Goal: Task Accomplishment & Management: Complete application form

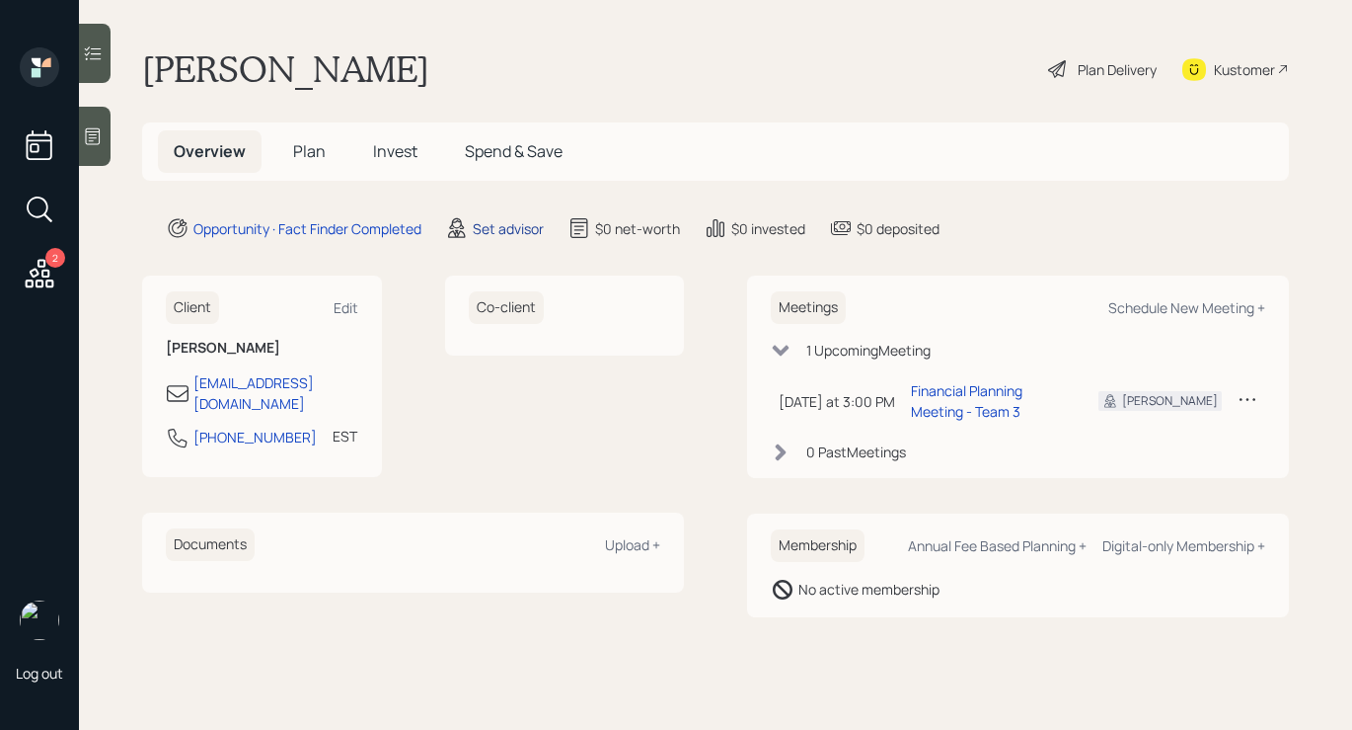
click at [489, 228] on div "Set advisor" at bounding box center [508, 228] width 71 height 21
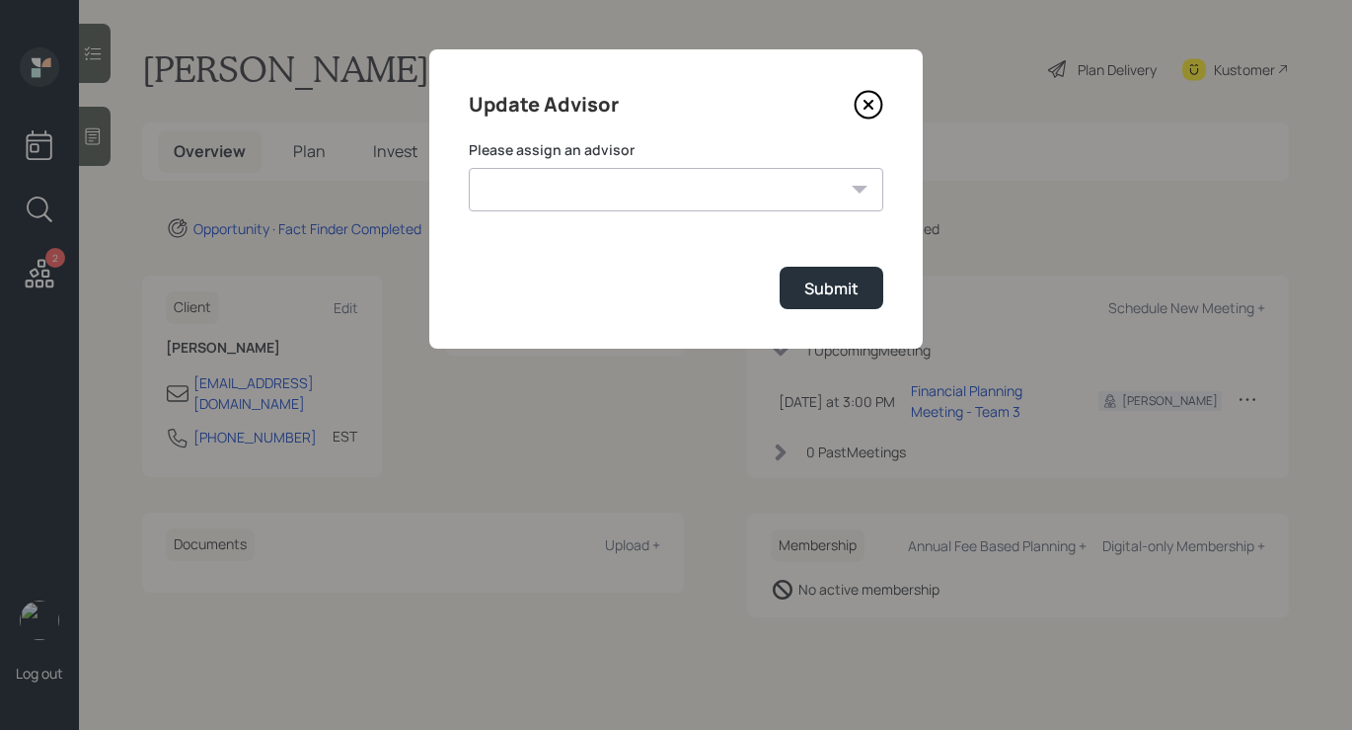
click at [572, 145] on label "Please assign an advisor" at bounding box center [676, 150] width 415 height 20
click at [567, 182] on select "[PERSON_NAME] [PERSON_NAME] [PERSON_NAME] End [PERSON_NAME] [PERSON_NAME] [PERS…" at bounding box center [676, 189] width 415 height 43
select select "b1d8ea90-abcc-42aa-86cc-4f33a132aacc"
click at [469, 168] on select "[PERSON_NAME] [PERSON_NAME] [PERSON_NAME] End [PERSON_NAME] [PERSON_NAME] [PERS…" at bounding box center [676, 189] width 415 height 43
click at [823, 283] on div "Submit" at bounding box center [832, 288] width 54 height 22
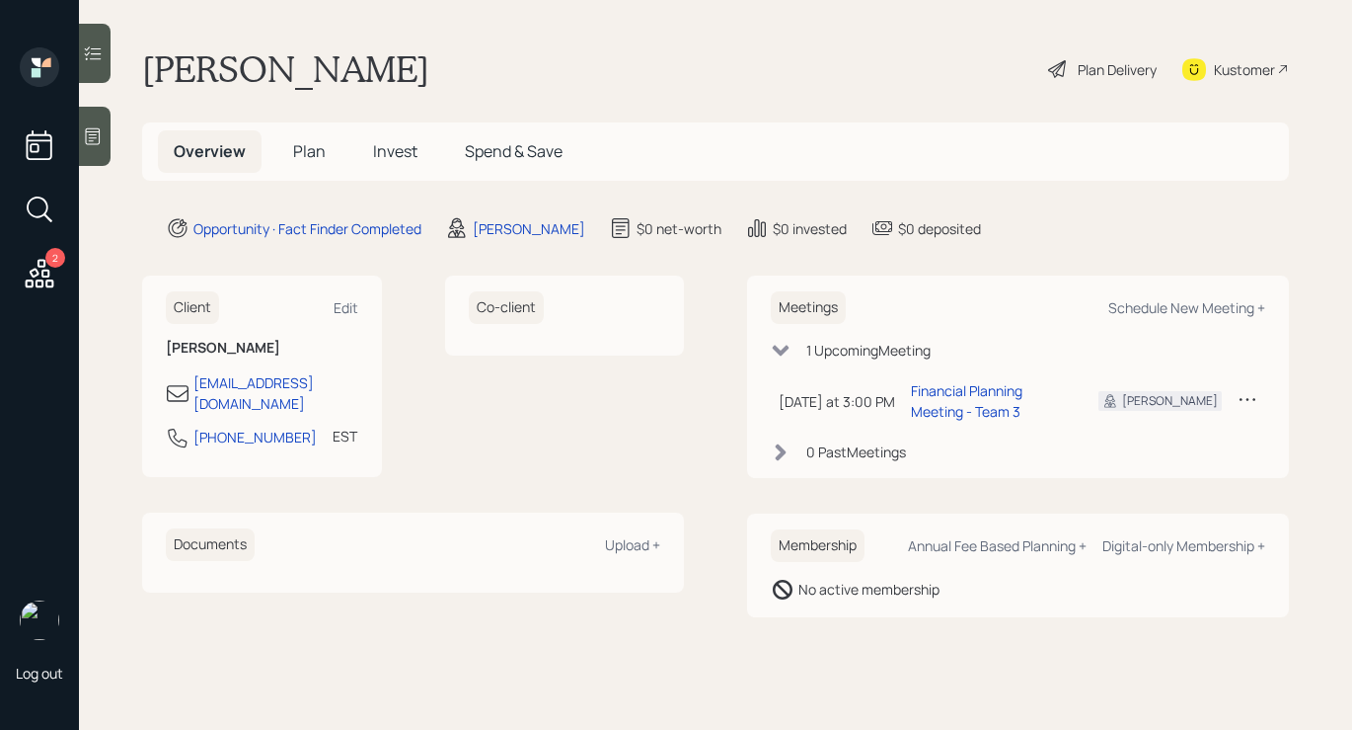
click at [1102, 68] on div "Plan Delivery" at bounding box center [1117, 69] width 79 height 21
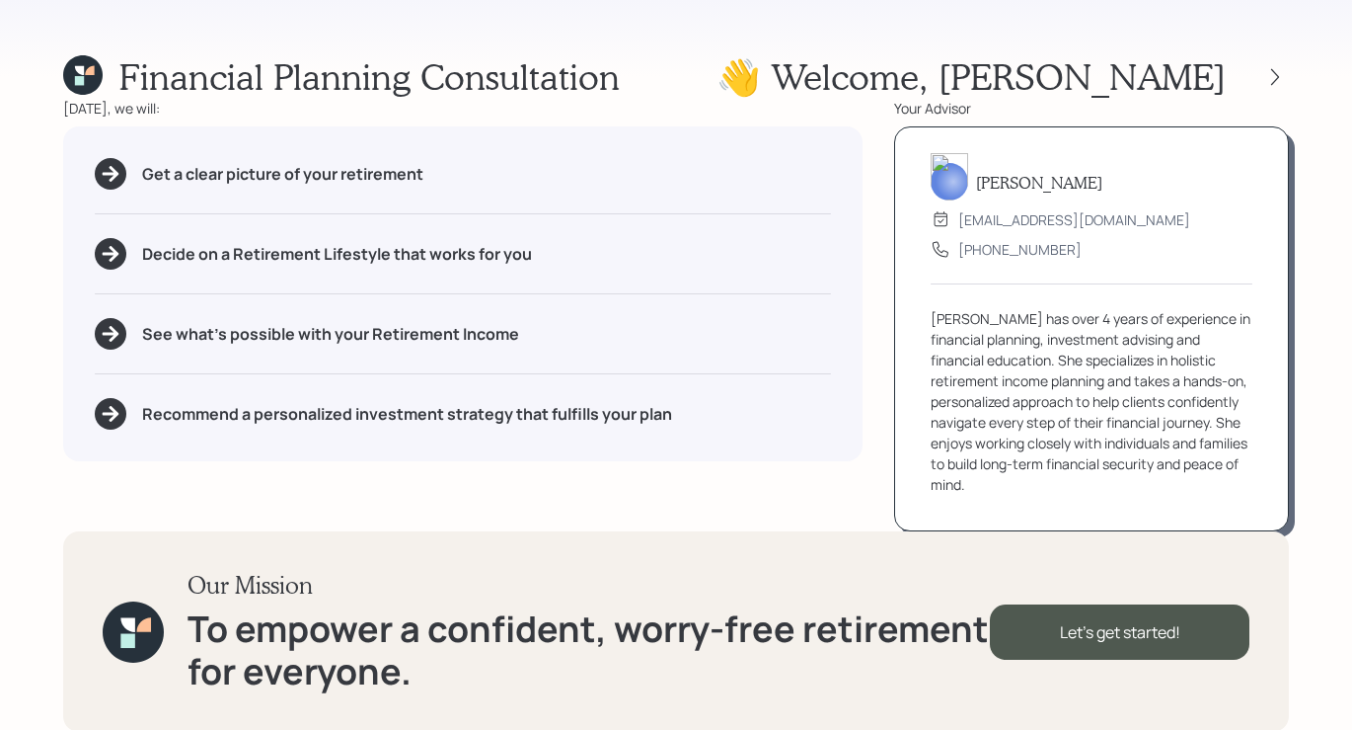
click at [1286, 67] on div at bounding box center [1257, 77] width 63 height 28
click at [1278, 78] on icon at bounding box center [1276, 77] width 20 height 20
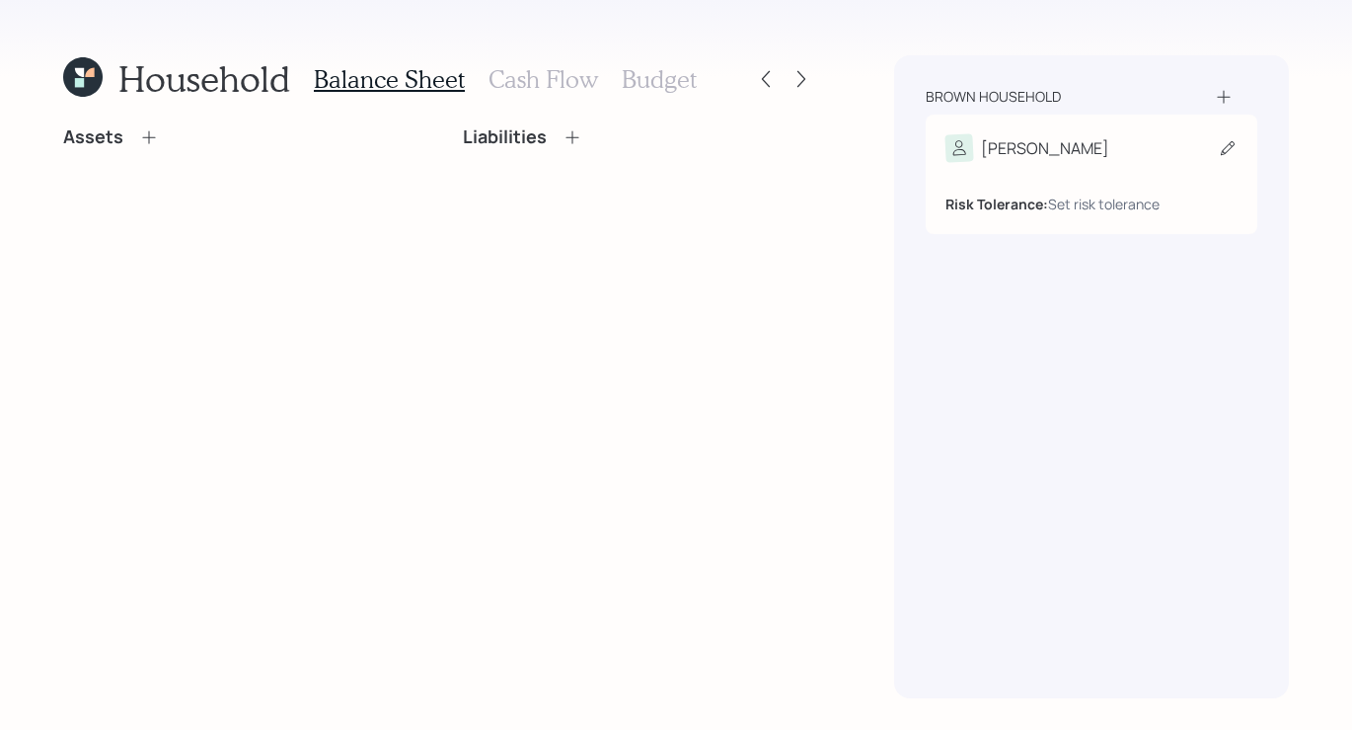
click at [1085, 163] on div "Risk Tolerance: Set risk tolerance" at bounding box center [1092, 188] width 292 height 52
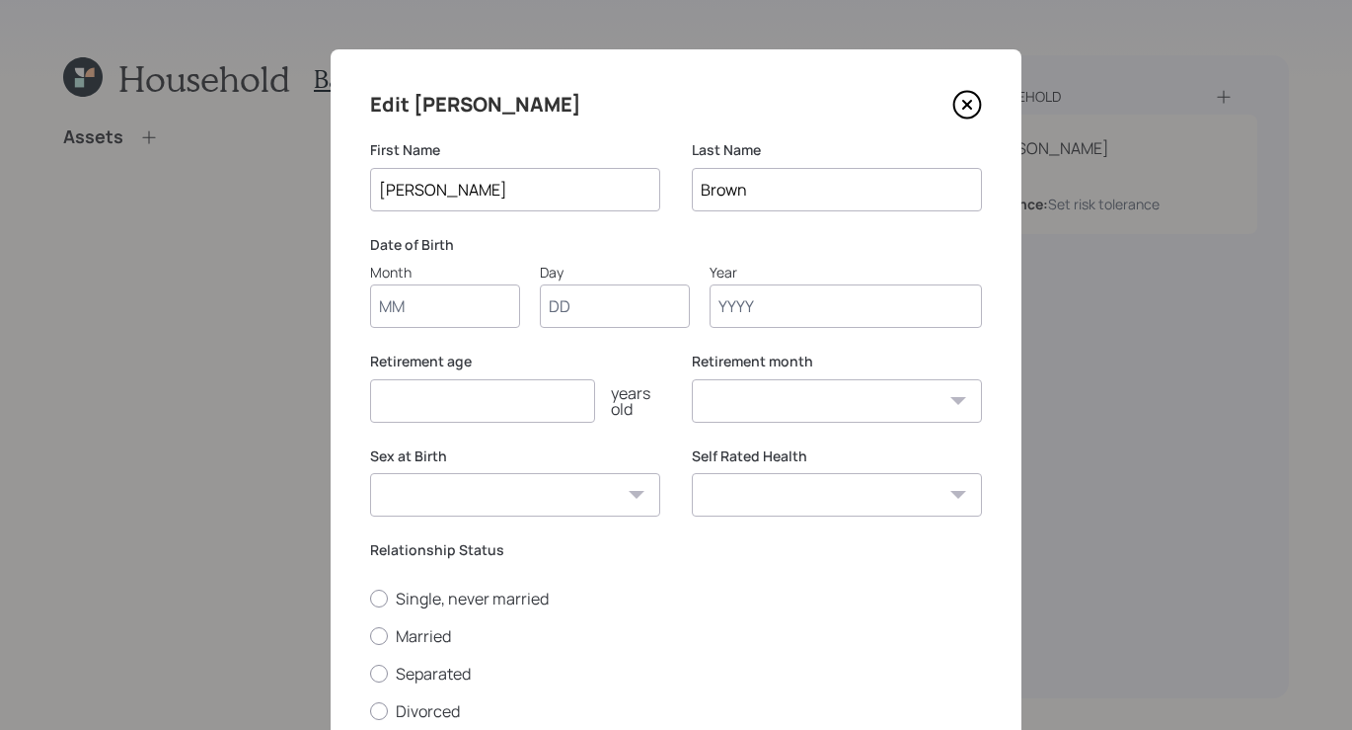
click at [432, 300] on input "Month" at bounding box center [445, 305] width 150 height 43
type input "01"
type input "1953"
select select "1"
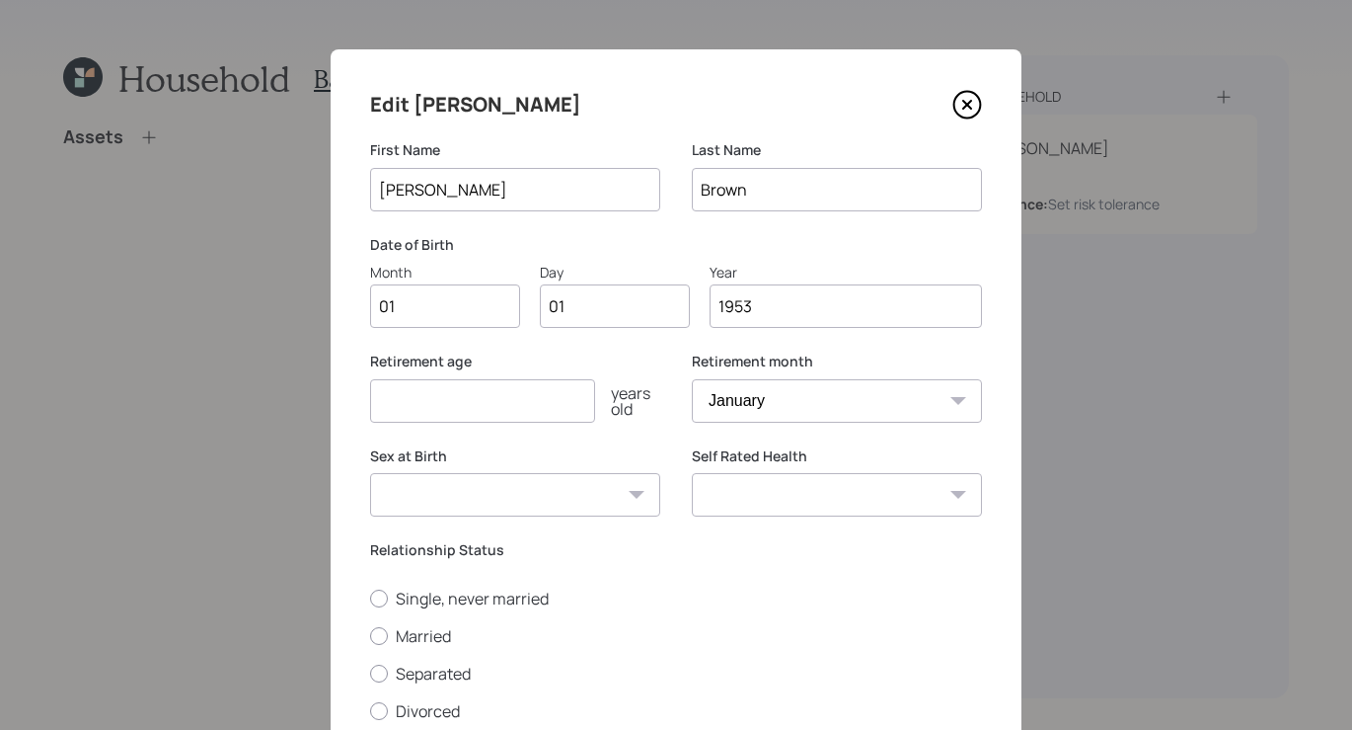
type input "1953"
click at [474, 490] on select "[DEMOGRAPHIC_DATA] [DEMOGRAPHIC_DATA] Other / Prefer not to say" at bounding box center [515, 494] width 290 height 43
select select "[DEMOGRAPHIC_DATA]"
click at [370, 473] on select "[DEMOGRAPHIC_DATA] [DEMOGRAPHIC_DATA] Other / Prefer not to say" at bounding box center [515, 494] width 290 height 43
click at [382, 629] on div at bounding box center [379, 636] width 18 height 18
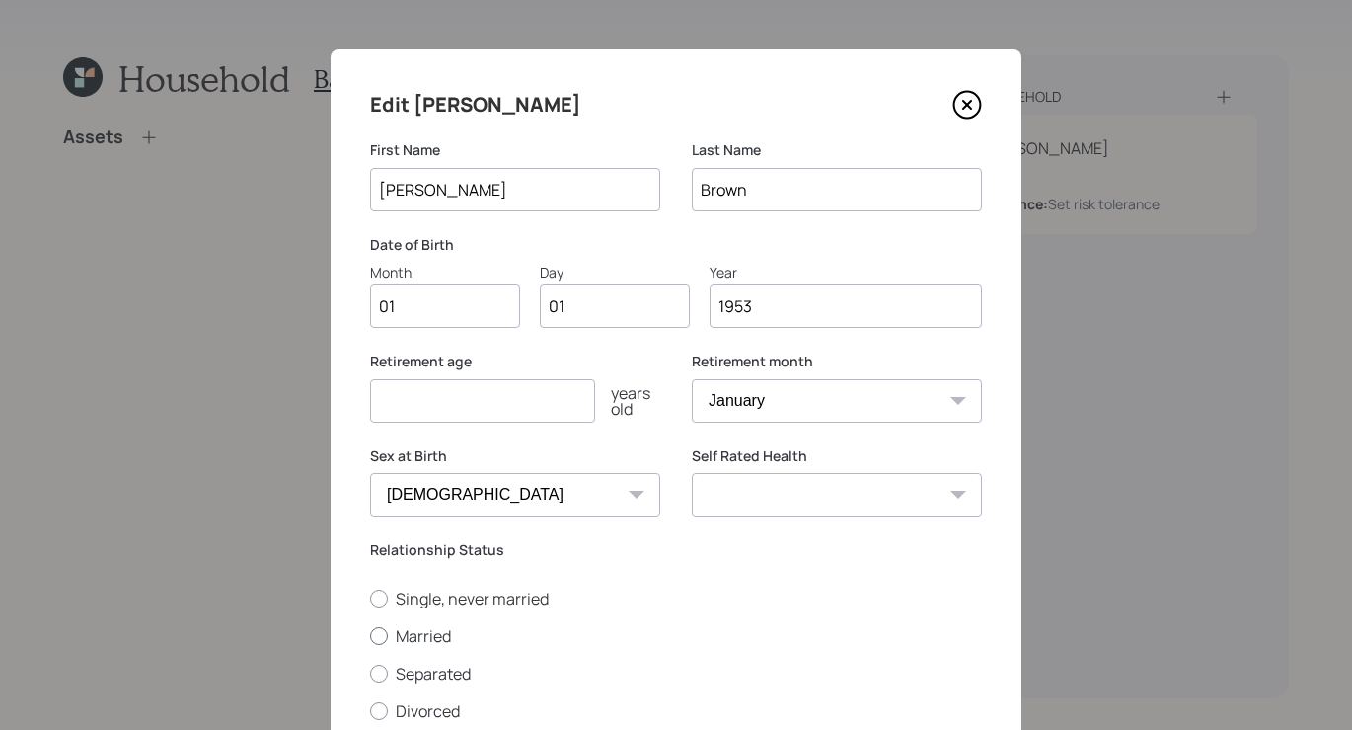
click at [370, 635] on input "Married" at bounding box center [369, 635] width 1 height 1
radio input "true"
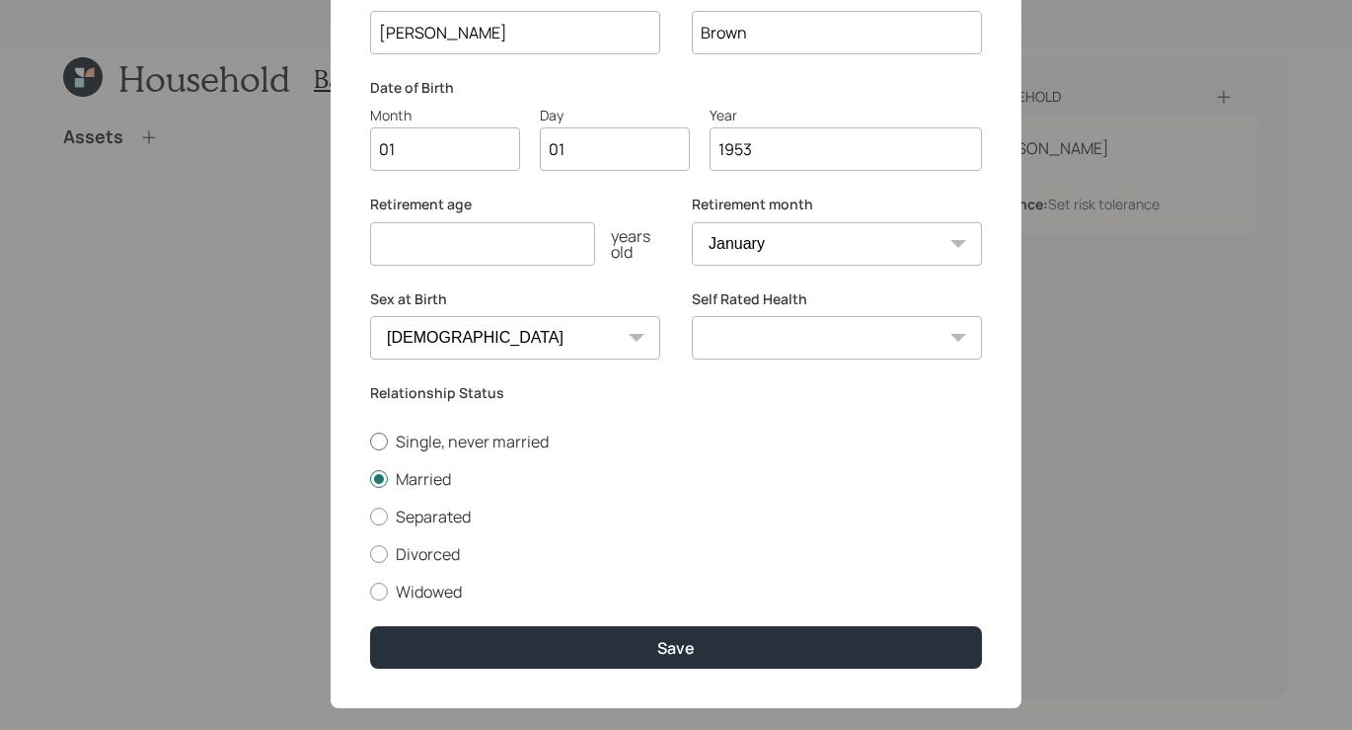
scroll to position [186, 0]
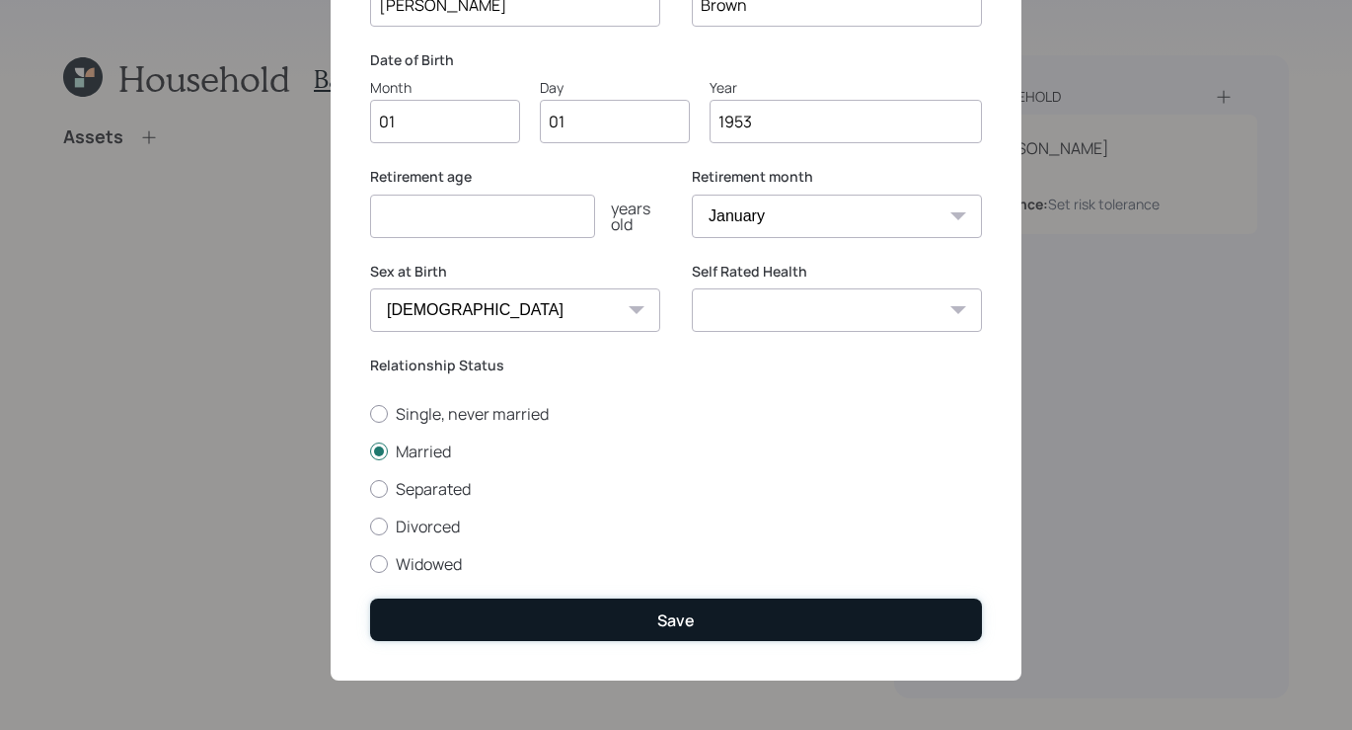
click at [708, 626] on button "Save" at bounding box center [676, 619] width 612 height 42
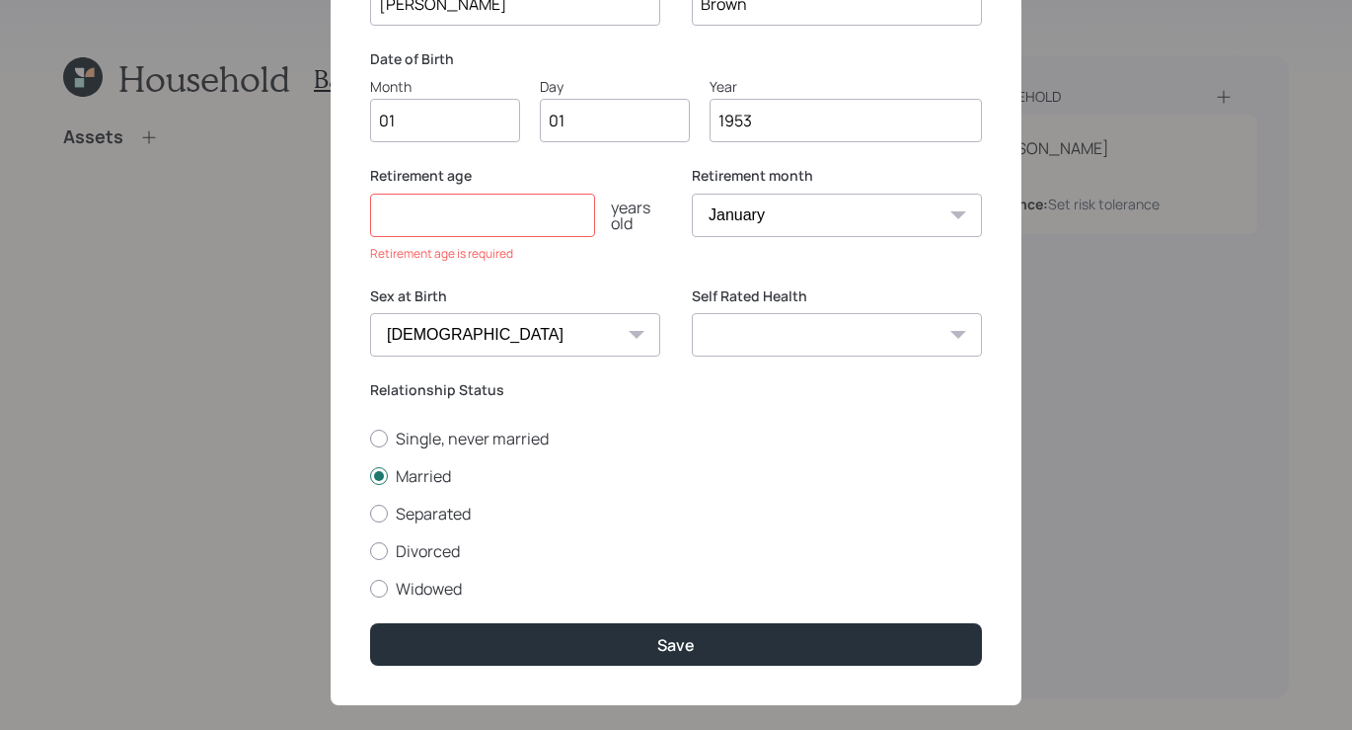
click at [529, 234] on input "number" at bounding box center [482, 214] width 225 height 43
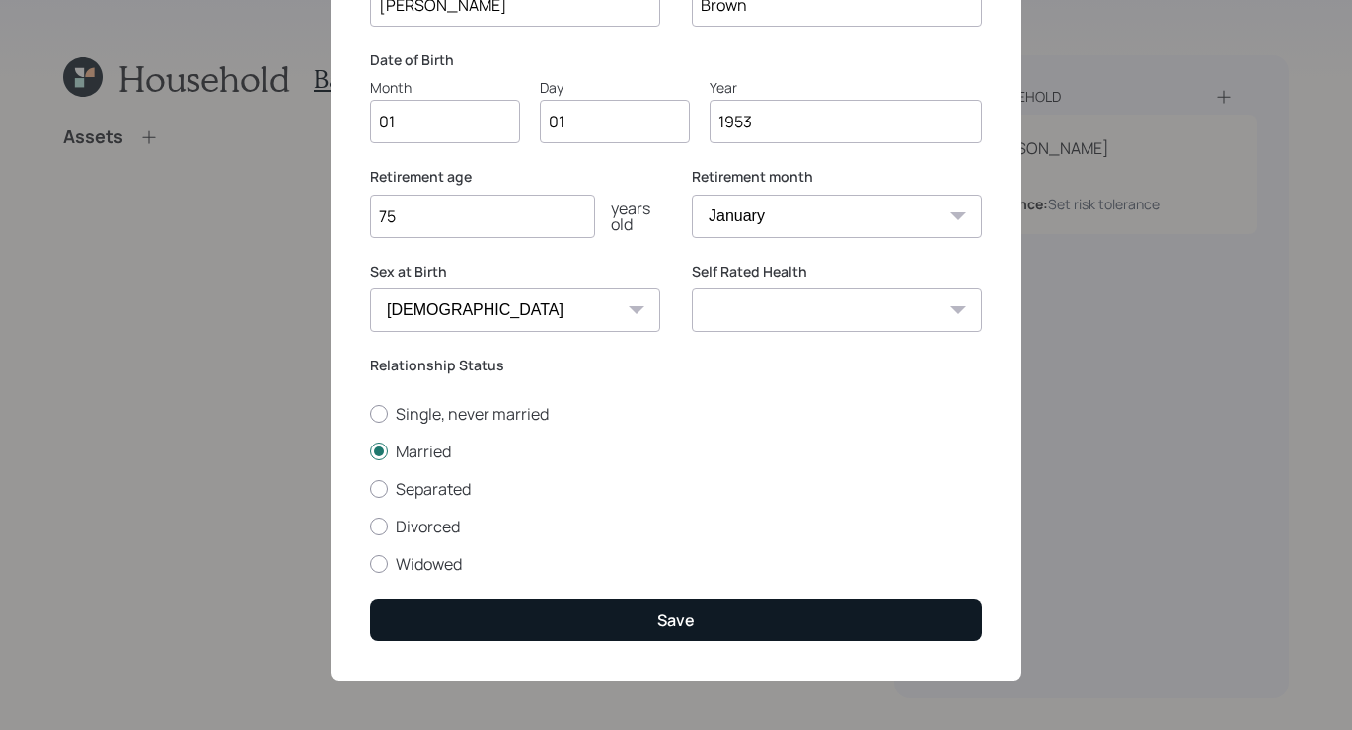
type input "75"
click at [577, 598] on button "Save" at bounding box center [676, 619] width 612 height 42
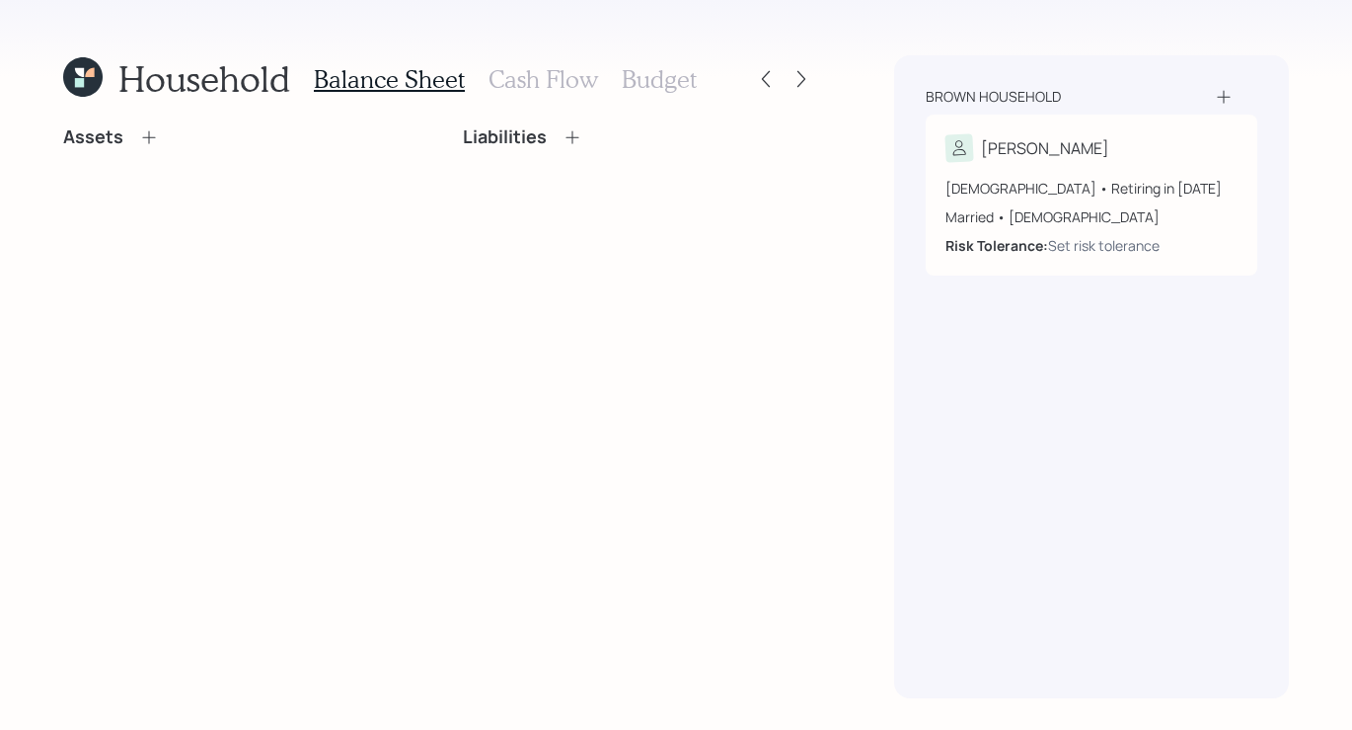
click at [146, 141] on icon at bounding box center [149, 137] width 20 height 20
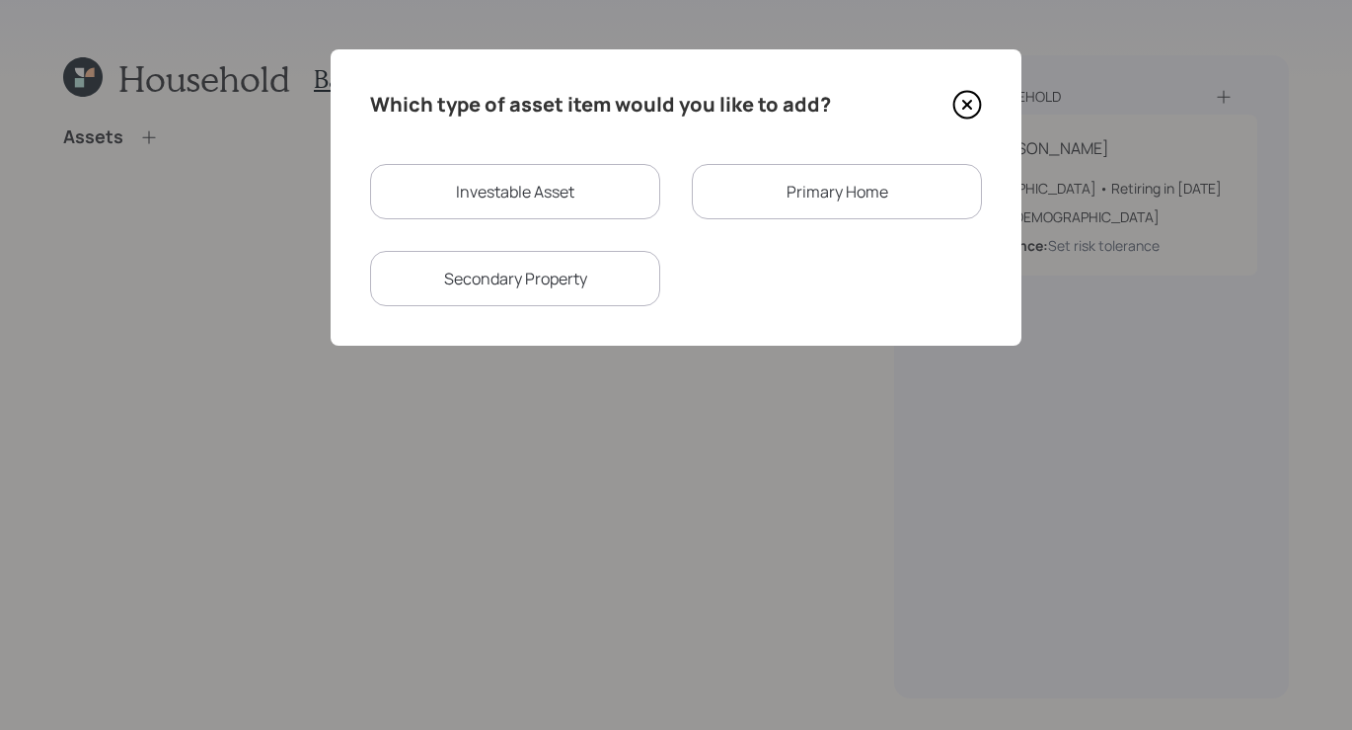
click at [526, 182] on div "Investable Asset" at bounding box center [515, 191] width 290 height 55
select select "taxable"
select select "balanced"
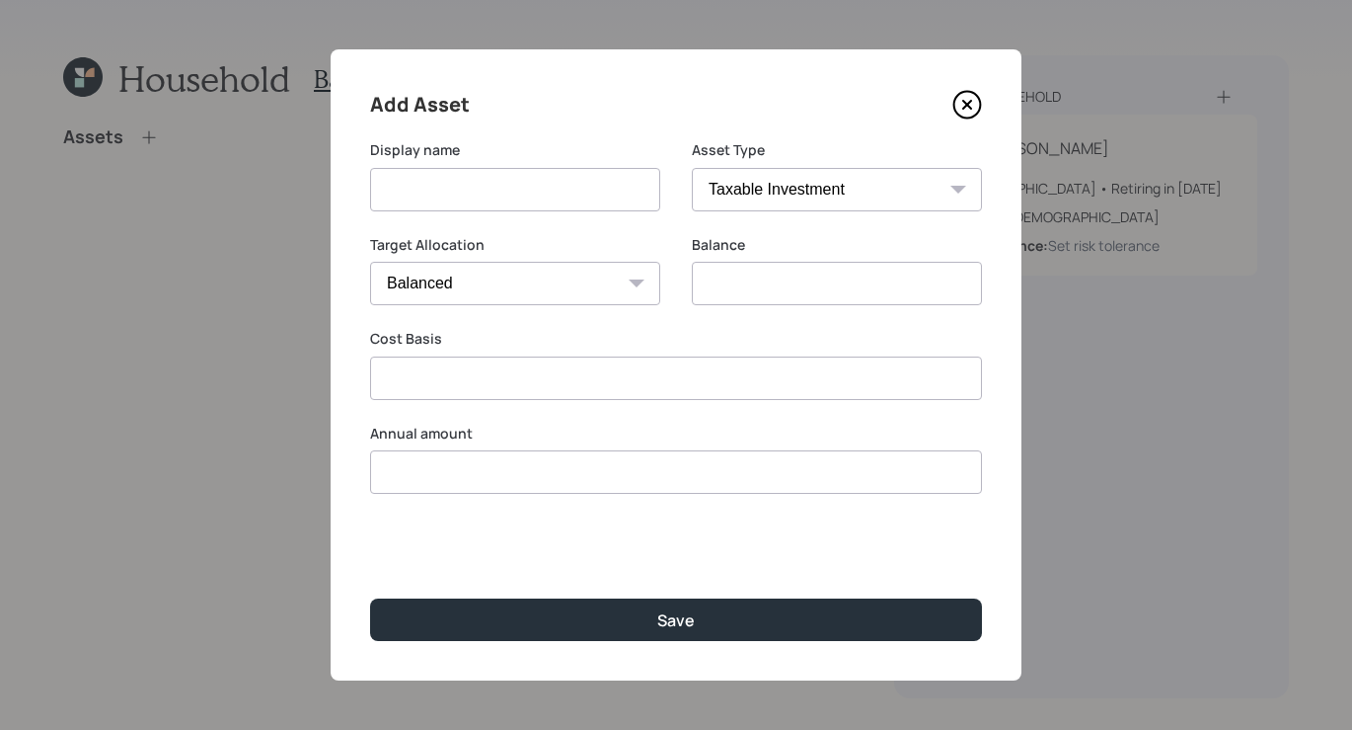
type input "$ 0"
type input "$"
type input "$ 0"
click at [535, 197] on input at bounding box center [515, 189] width 290 height 43
type input "checking/savings"
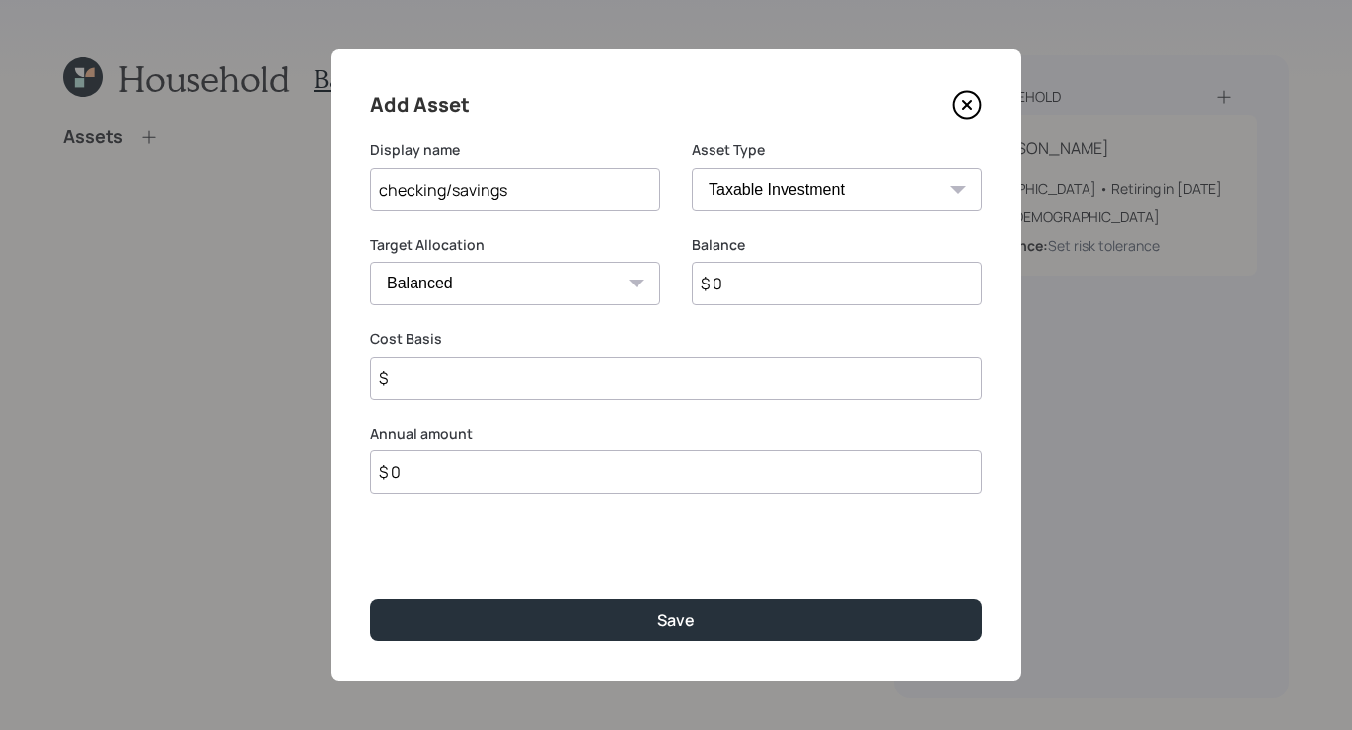
click at [701, 270] on input "$ 0" at bounding box center [837, 283] width 290 height 43
type input "$ 5,000"
click at [438, 399] on input "$" at bounding box center [676, 377] width 612 height 43
type input "$ 5,000"
click at [798, 595] on div "Add Asset Display name checking/savings Asset Type SEP [PERSON_NAME] IRA 401(k)…" at bounding box center [676, 364] width 691 height 631
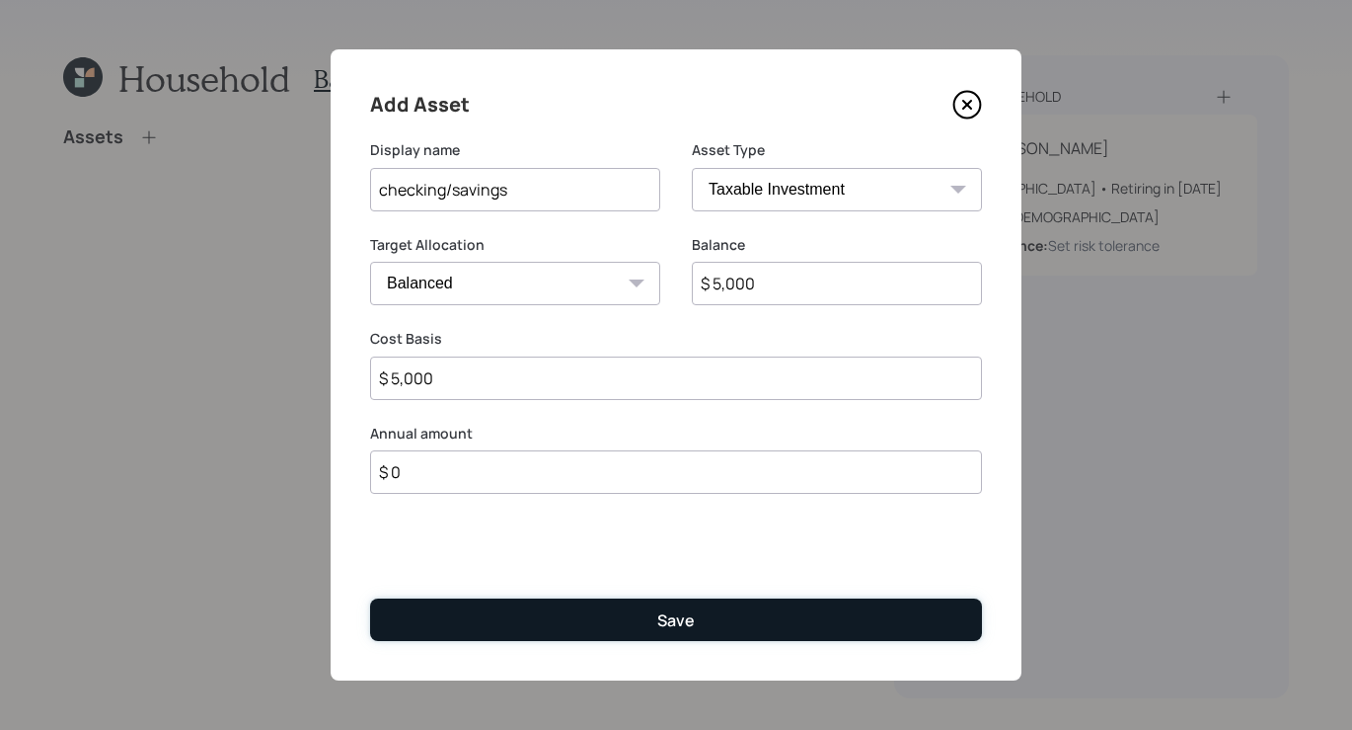
click at [777, 613] on button "Save" at bounding box center [676, 619] width 612 height 42
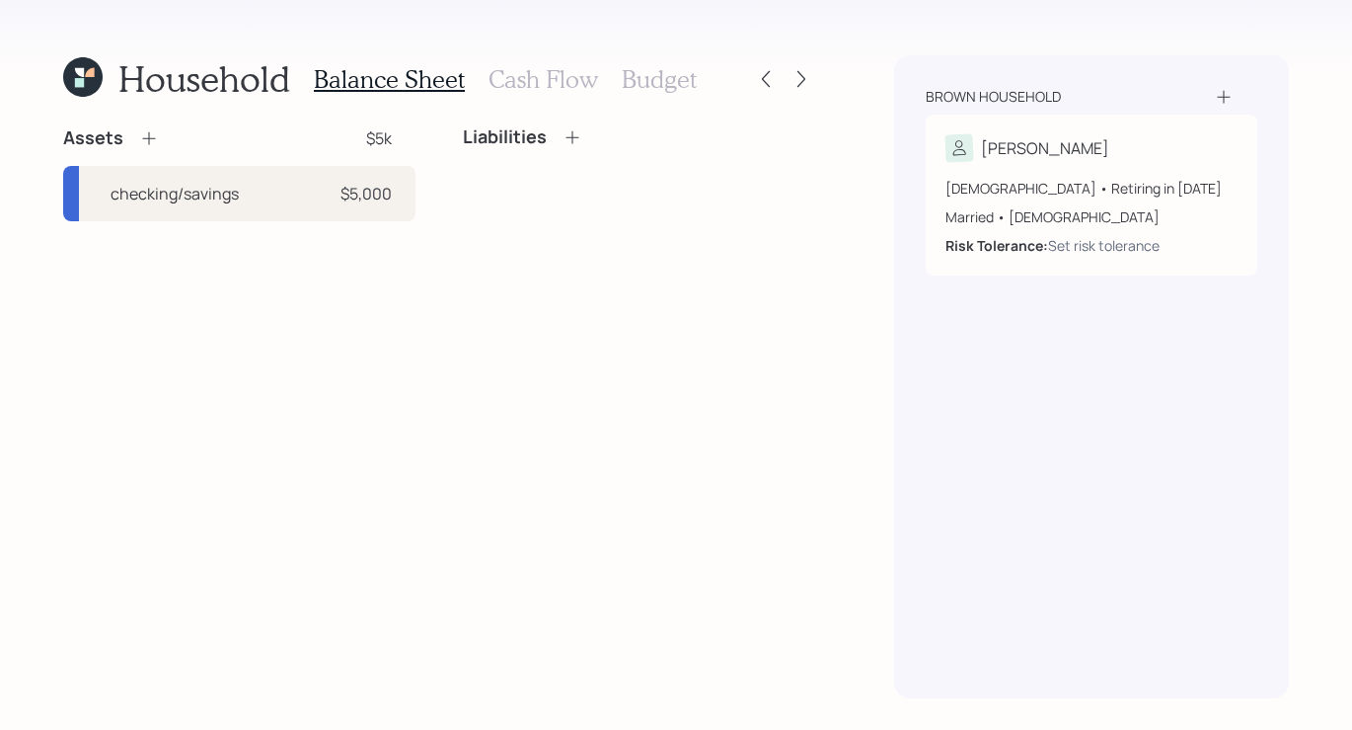
click at [143, 137] on icon at bounding box center [148, 138] width 13 height 13
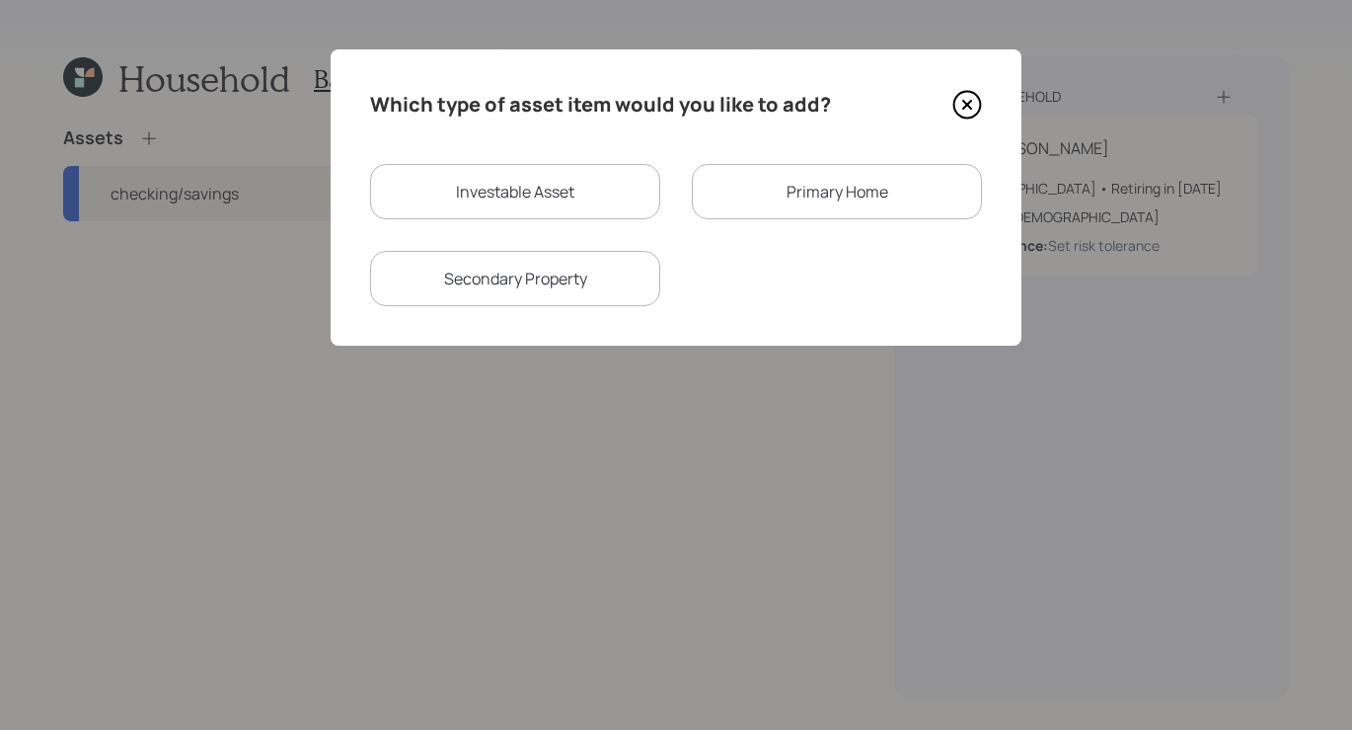
click at [444, 186] on div "Investable Asset" at bounding box center [515, 191] width 290 height 55
select select "taxable"
select select "balanced"
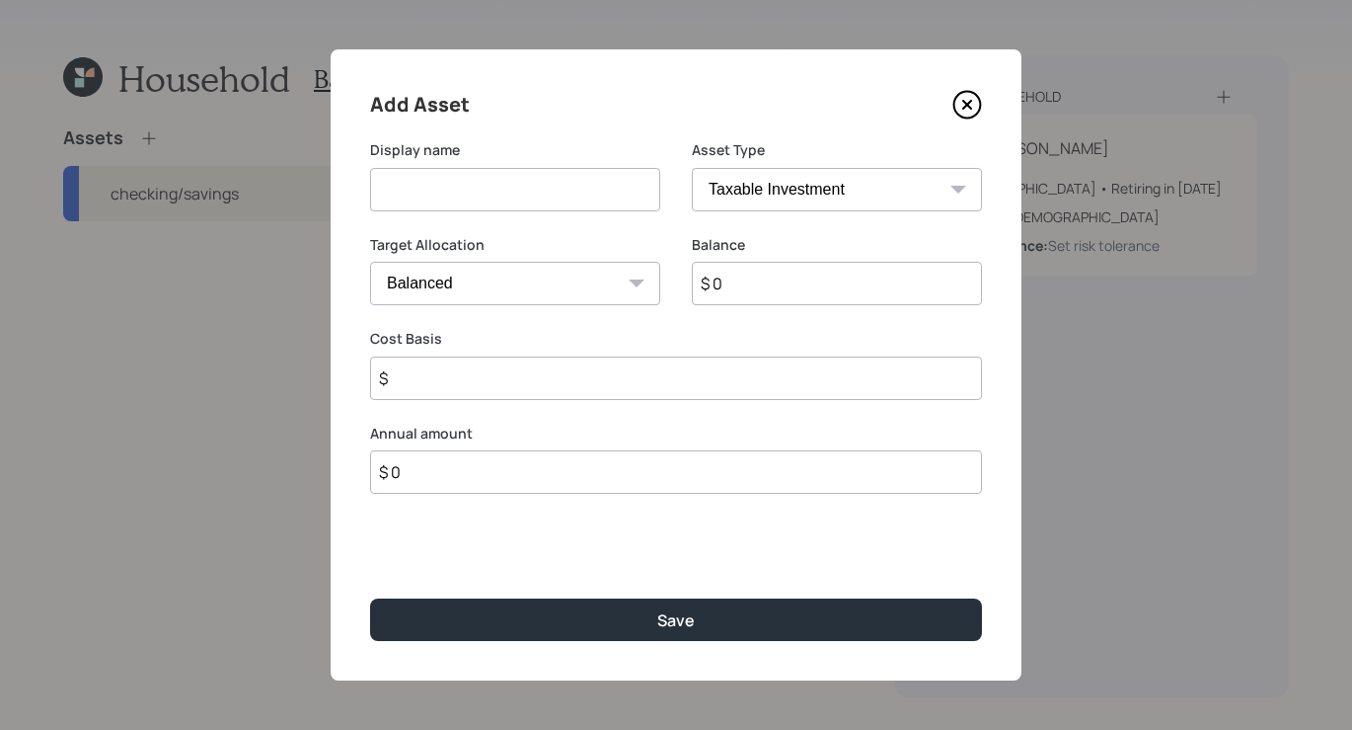
click at [517, 184] on input at bounding box center [515, 189] width 290 height 43
type input "401K"
click at [801, 168] on select "SEP [PERSON_NAME] IRA 401(k) [PERSON_NAME] 401(k) 403(b) [PERSON_NAME] 403(b) 4…" at bounding box center [837, 189] width 290 height 43
select select "company_sponsored"
click at [692, 168] on select "SEP [PERSON_NAME] IRA 401(k) [PERSON_NAME] 401(k) 403(b) [PERSON_NAME] 403(b) 4…" at bounding box center [837, 189] width 290 height 43
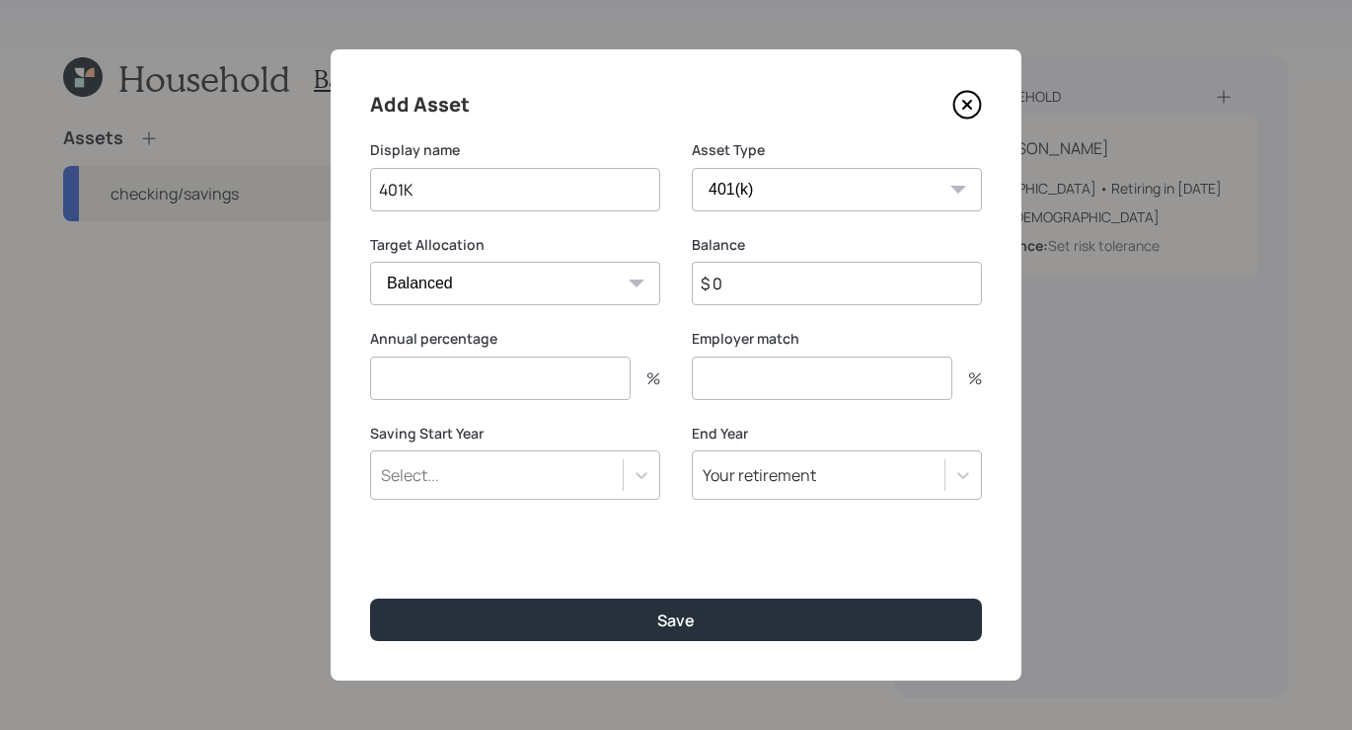
click at [734, 266] on input "$ 0" at bounding box center [837, 283] width 290 height 43
type input "$ 64,000"
click at [519, 379] on input "number" at bounding box center [500, 377] width 261 height 43
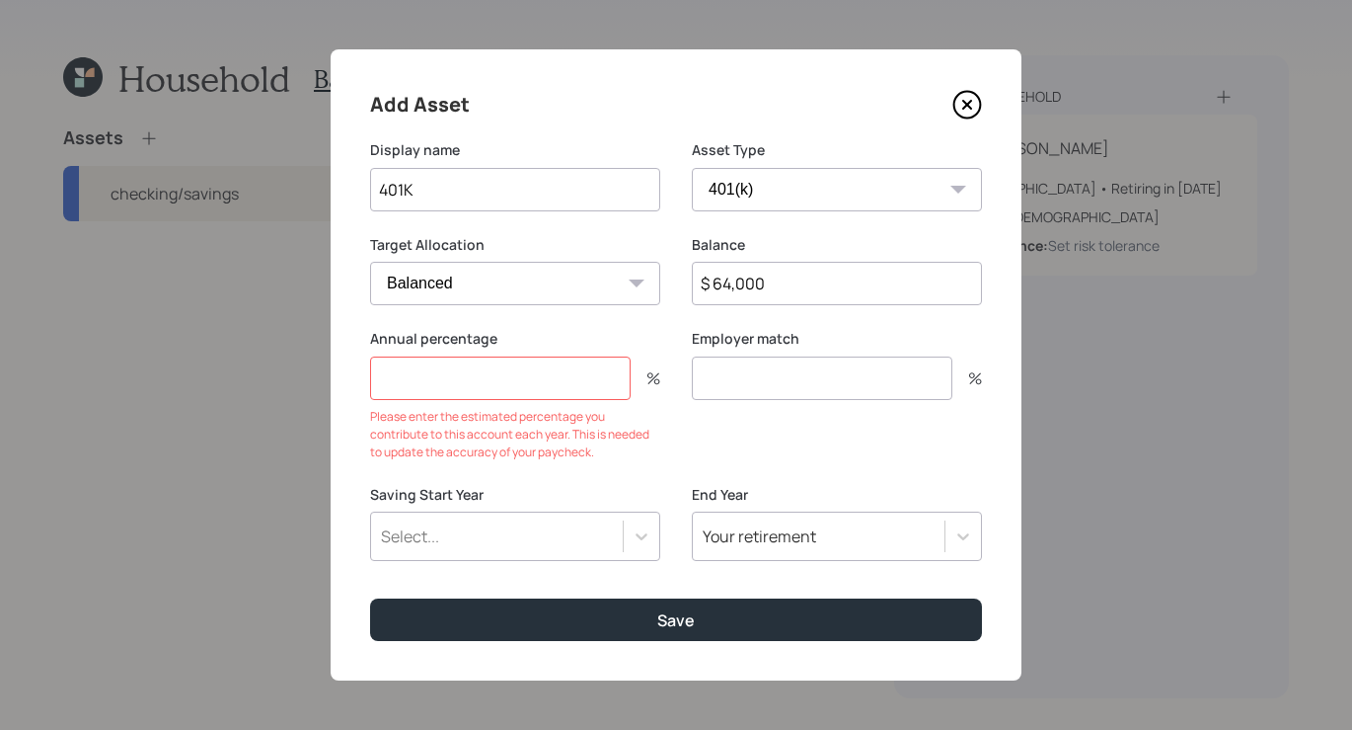
click at [576, 646] on div "Add Asset Display name 401K Asset Type SEP [PERSON_NAME] IRA 401(k) [PERSON_NAM…" at bounding box center [676, 364] width 691 height 631
click at [559, 364] on input "number" at bounding box center [500, 377] width 261 height 43
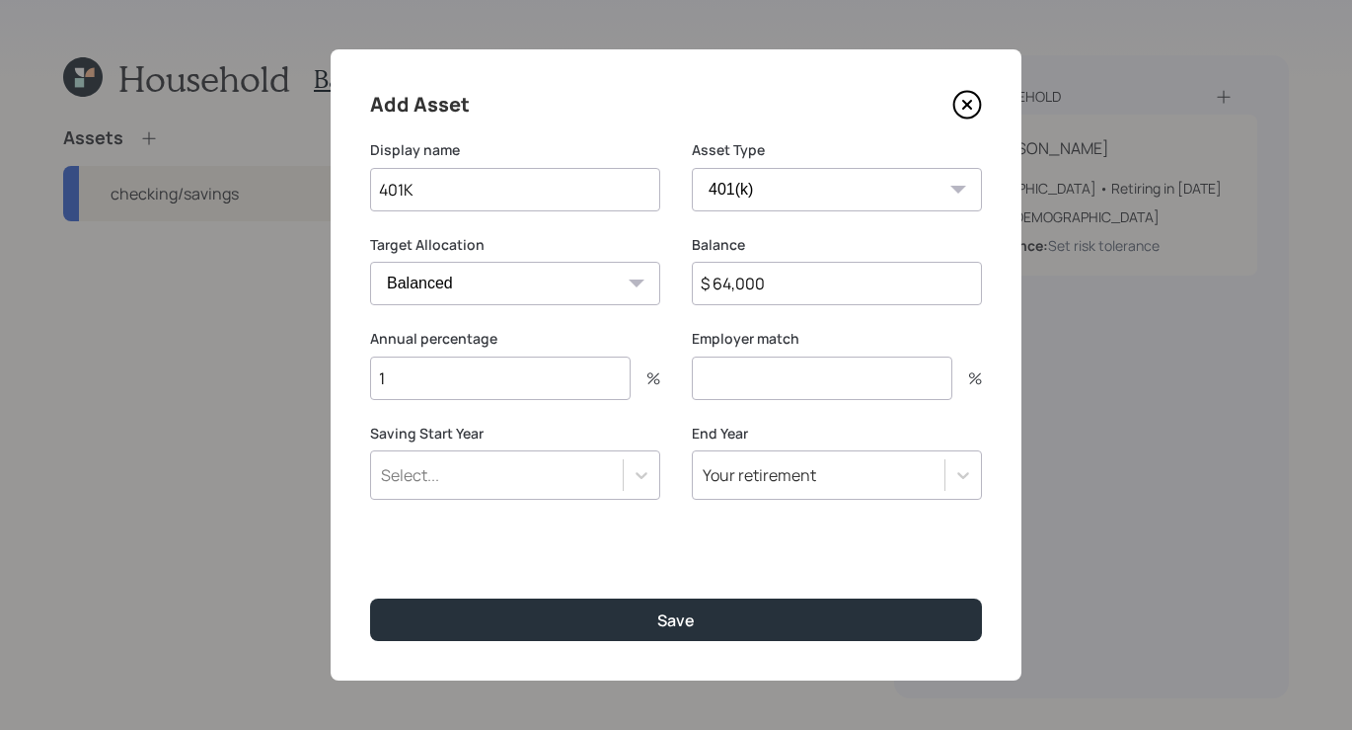
type input "1"
click at [771, 371] on input "number" at bounding box center [822, 377] width 261 height 43
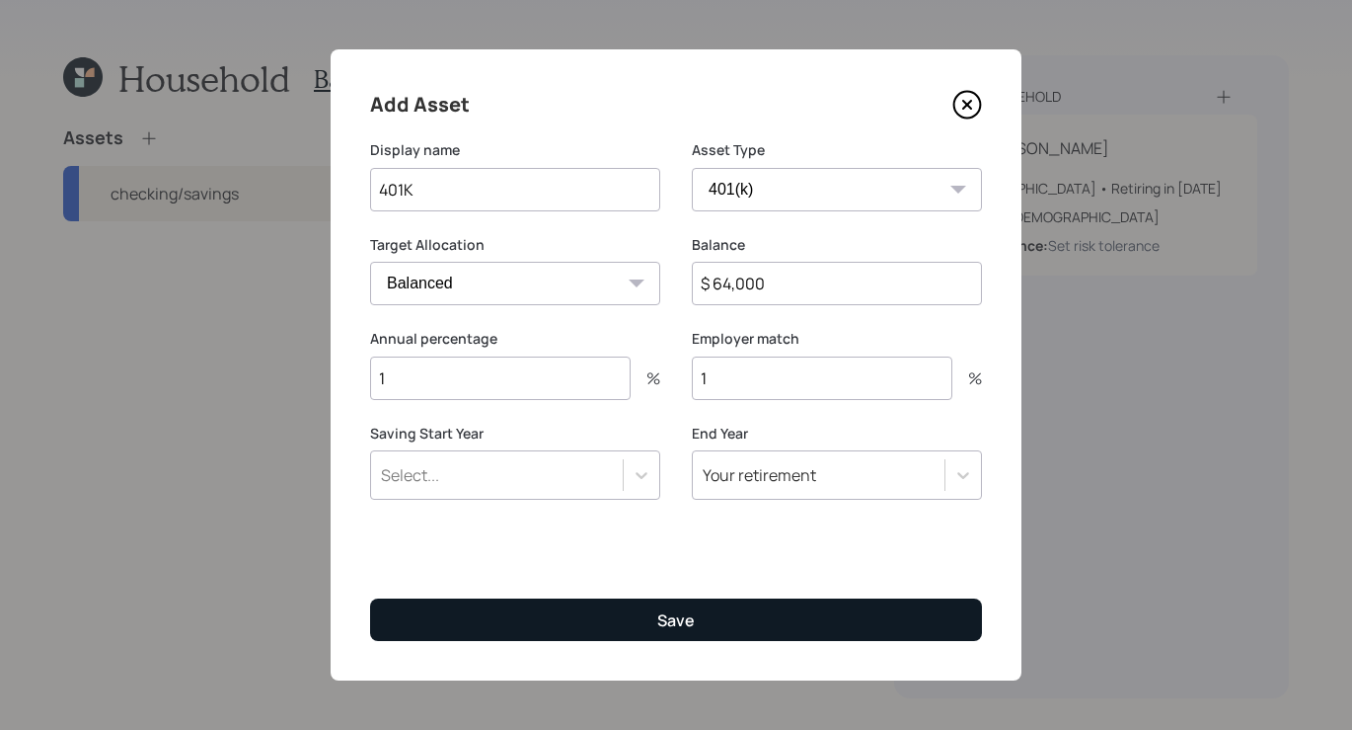
type input "1"
click at [706, 626] on button "Save" at bounding box center [676, 619] width 612 height 42
click at [667, 637] on button "Save" at bounding box center [676, 619] width 612 height 42
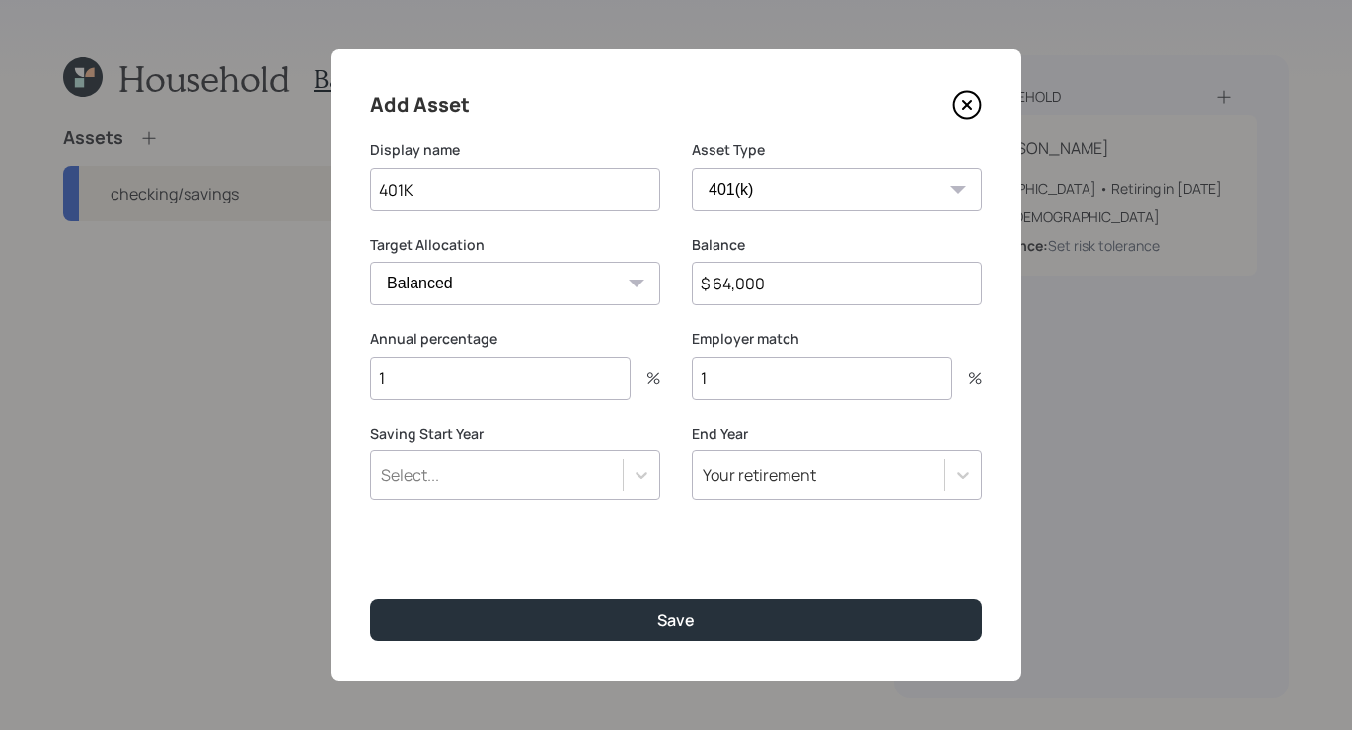
click at [949, 455] on div at bounding box center [963, 474] width 37 height 47
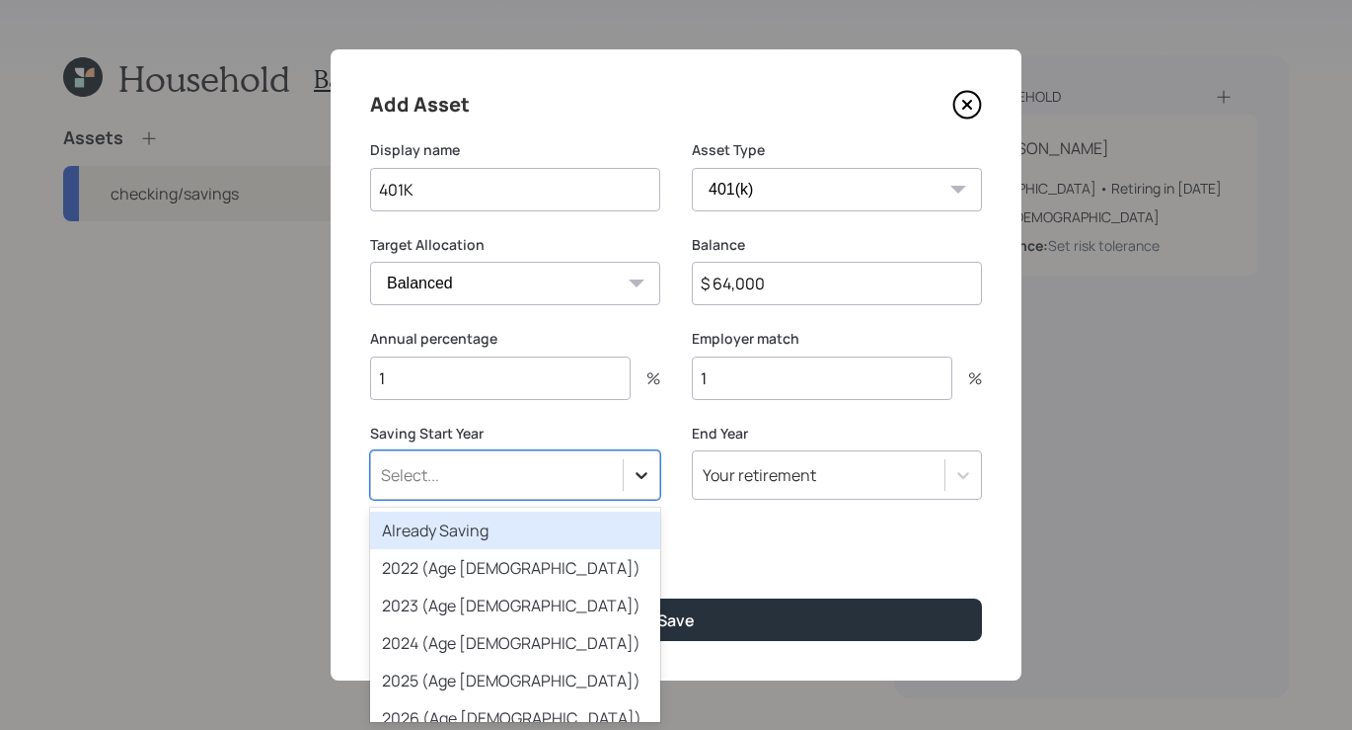
click at [636, 469] on icon at bounding box center [642, 475] width 20 height 20
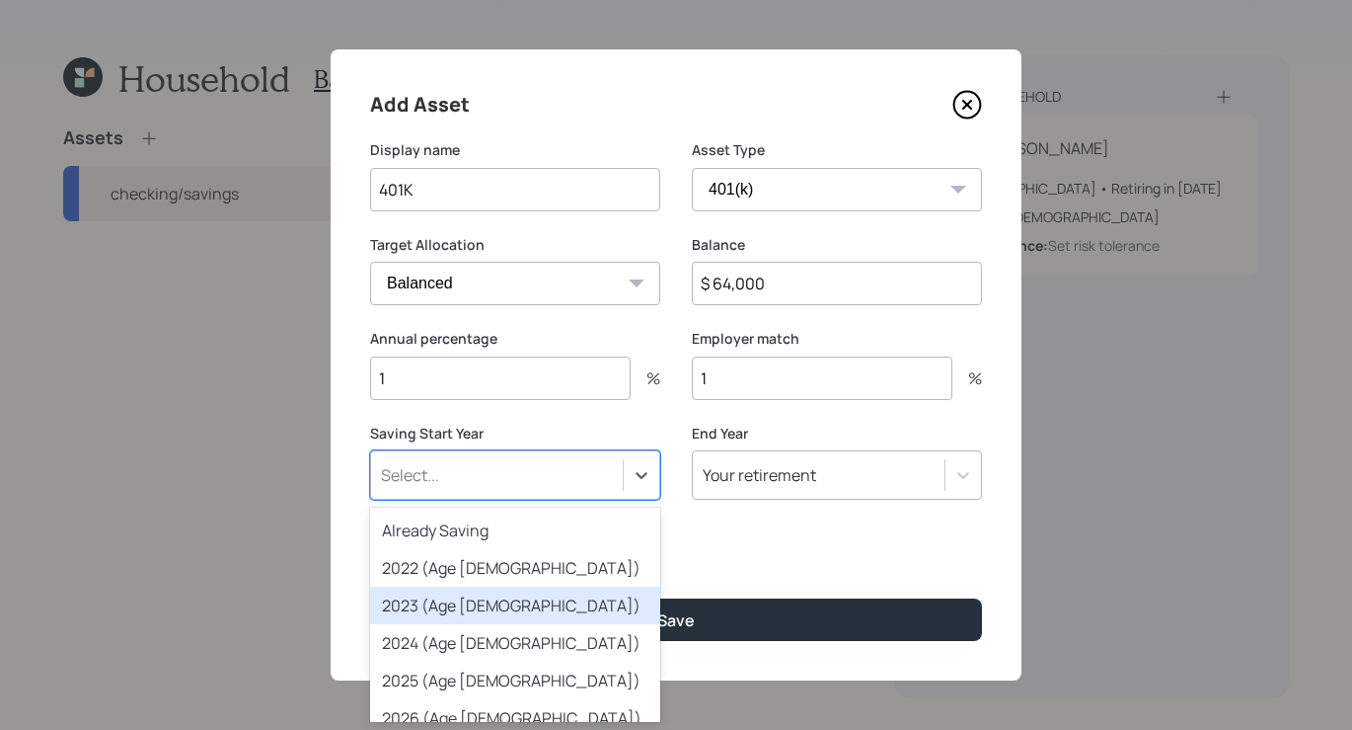
click at [545, 621] on div "2023 (Age [DEMOGRAPHIC_DATA])" at bounding box center [515, 605] width 290 height 38
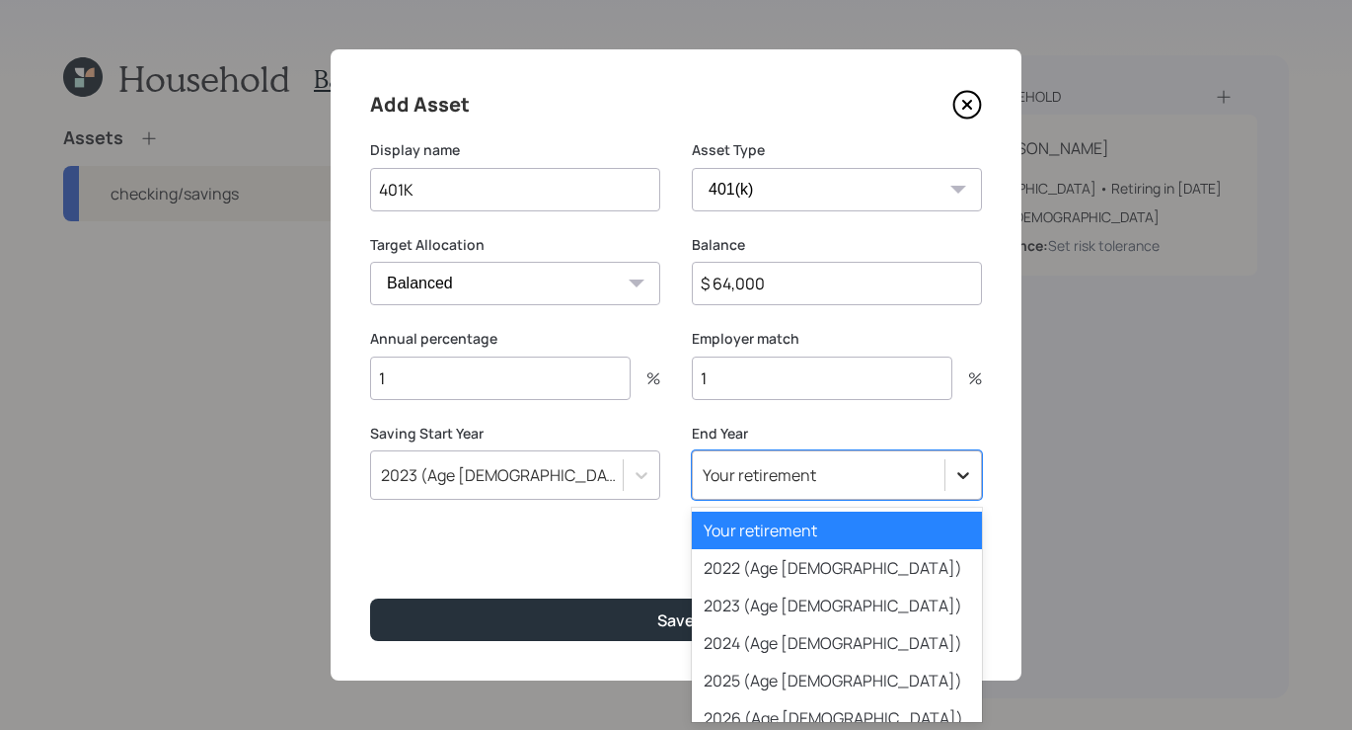
click at [960, 472] on icon at bounding box center [964, 475] width 20 height 20
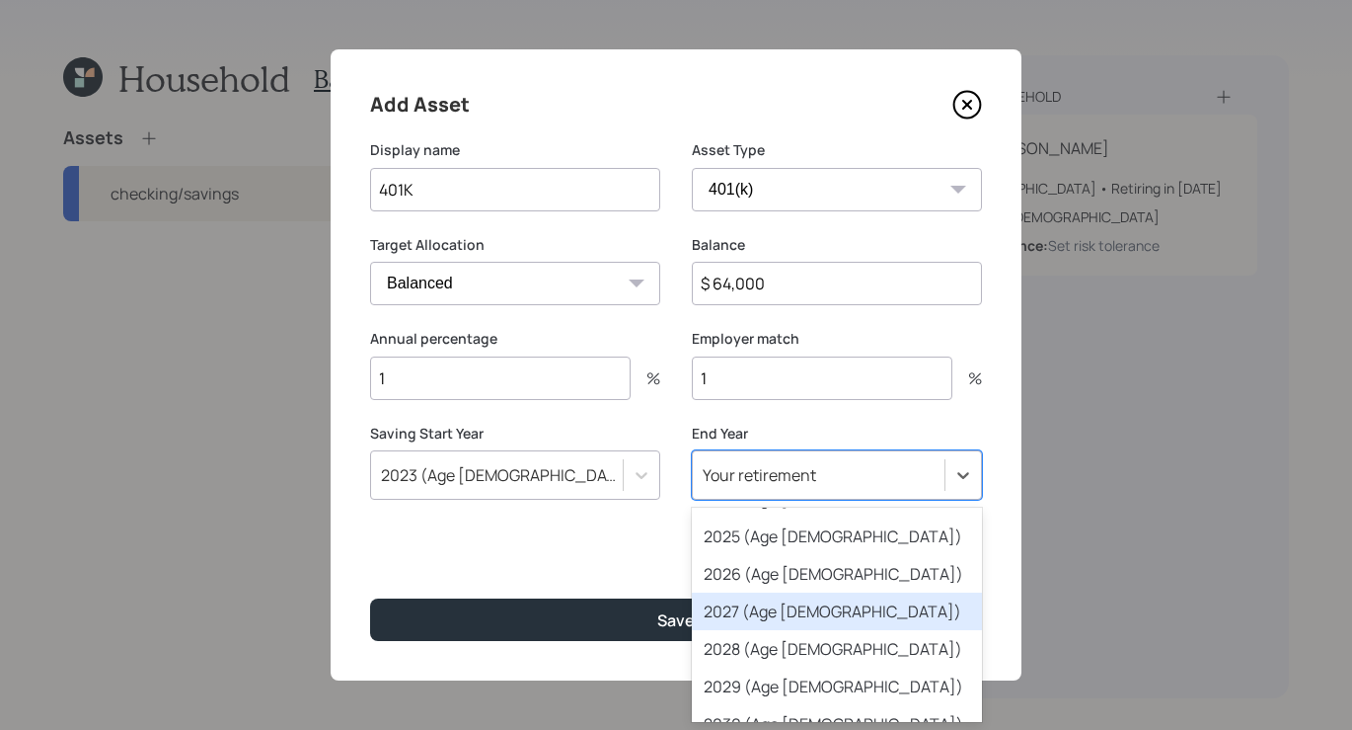
scroll to position [147, 0]
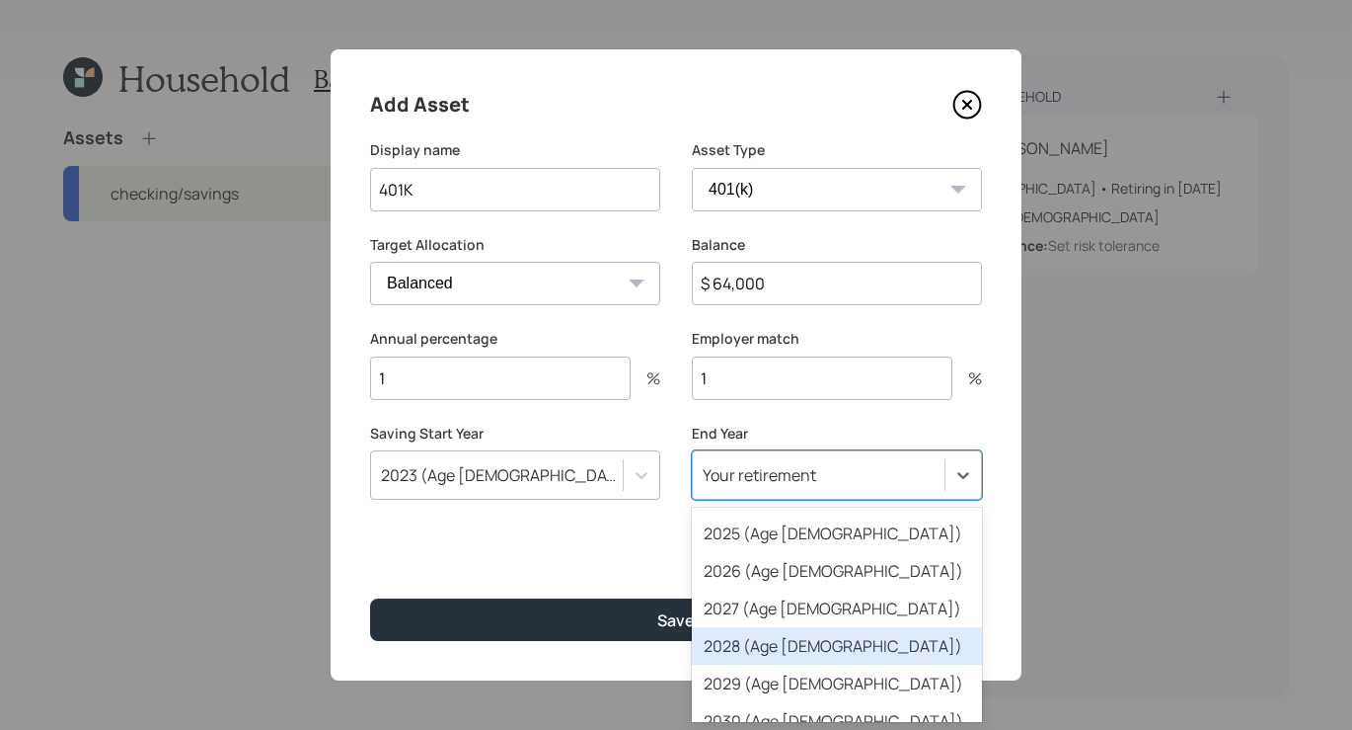
click at [808, 653] on div "2028 (Age [DEMOGRAPHIC_DATA])" at bounding box center [837, 646] width 290 height 38
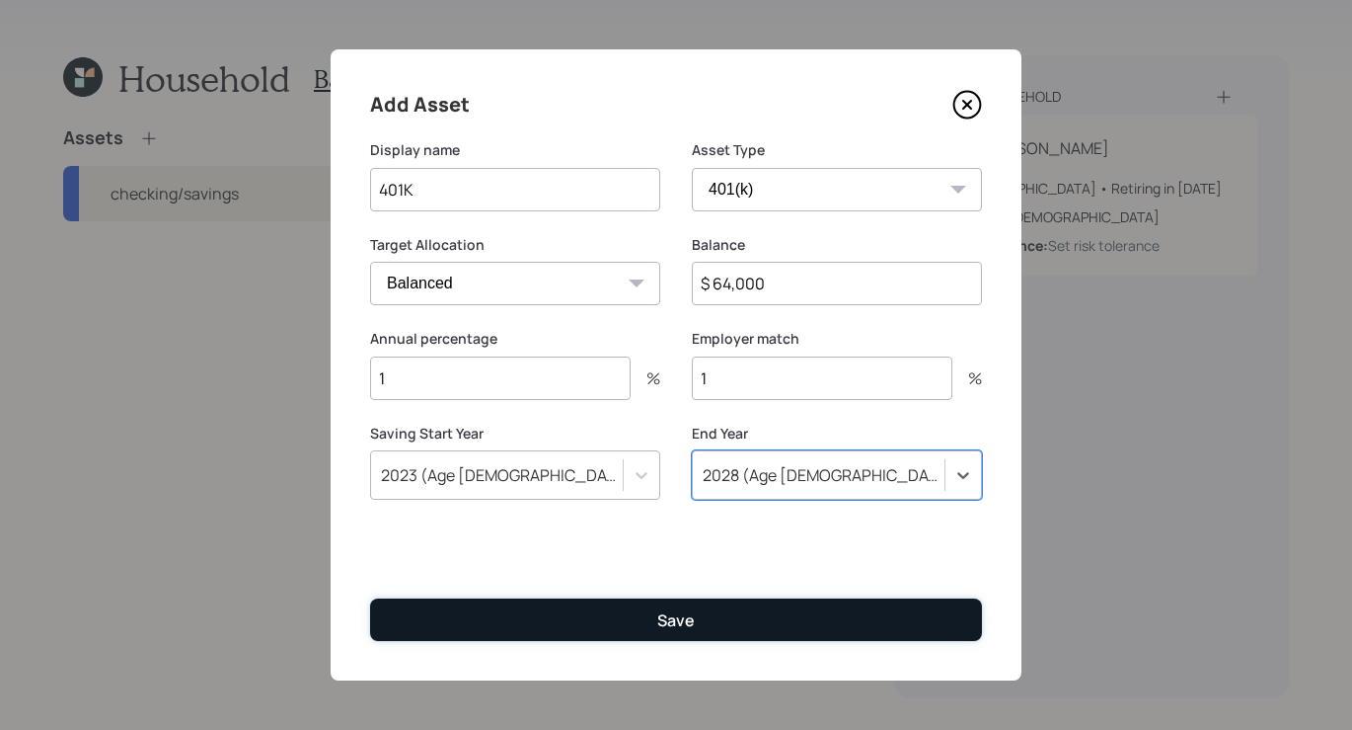
click at [699, 617] on button "Save" at bounding box center [676, 619] width 612 height 42
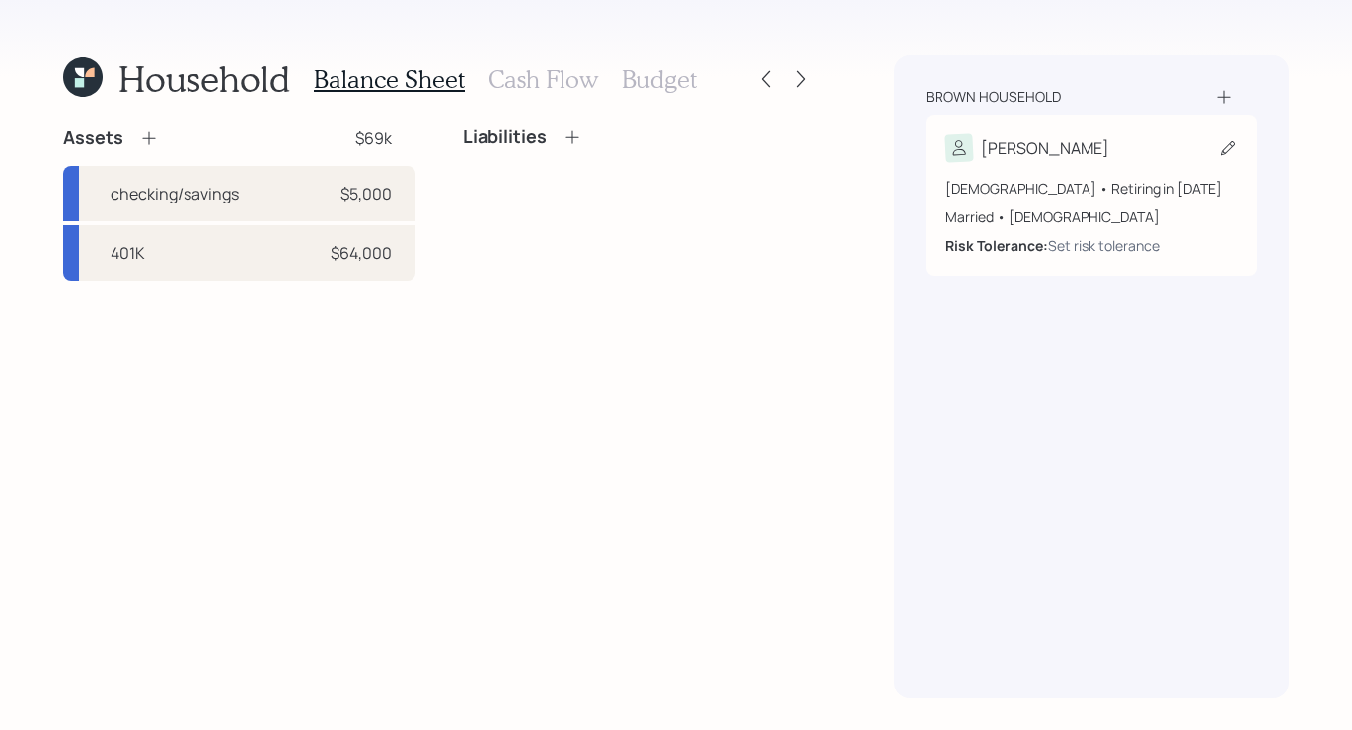
click at [1017, 120] on div "[PERSON_NAME] [DEMOGRAPHIC_DATA] • Retiring in [DATE] Married • [DEMOGRAPHIC_DA…" at bounding box center [1092, 195] width 332 height 161
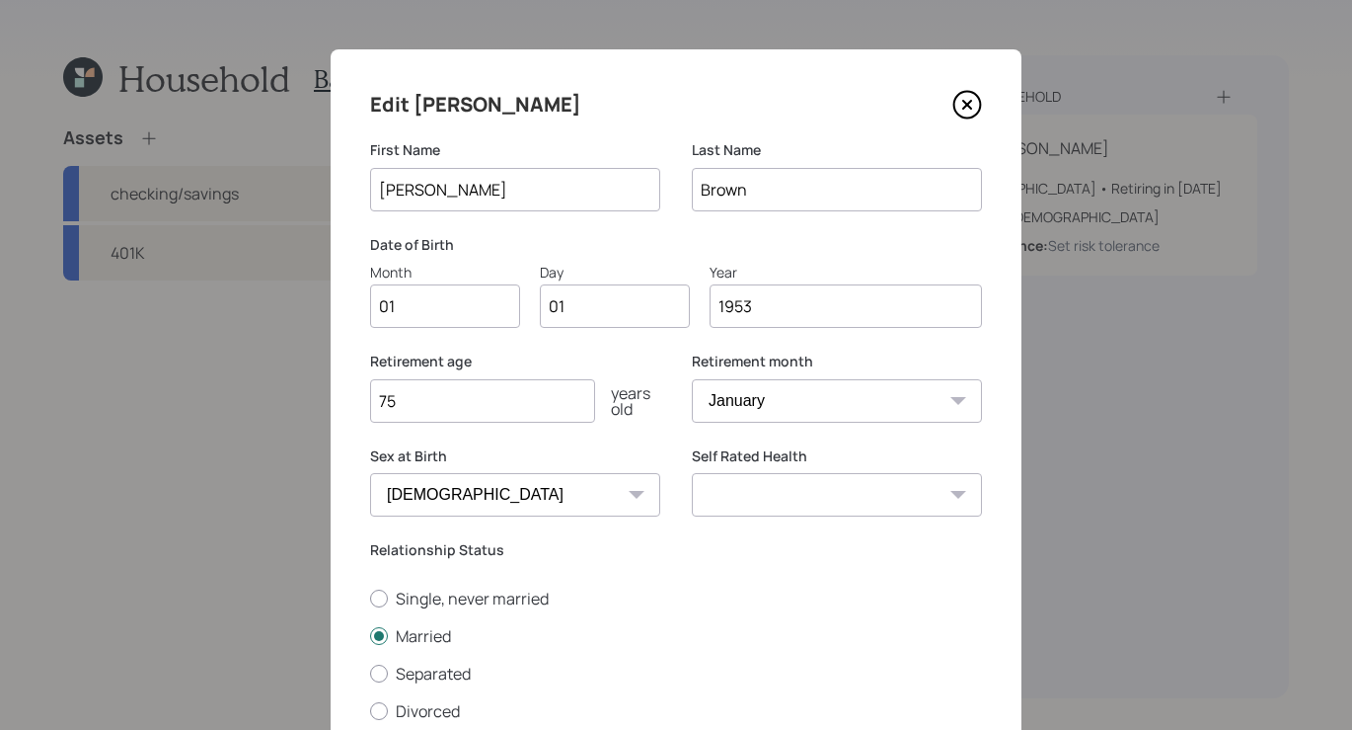
click at [962, 105] on icon at bounding box center [968, 105] width 30 height 30
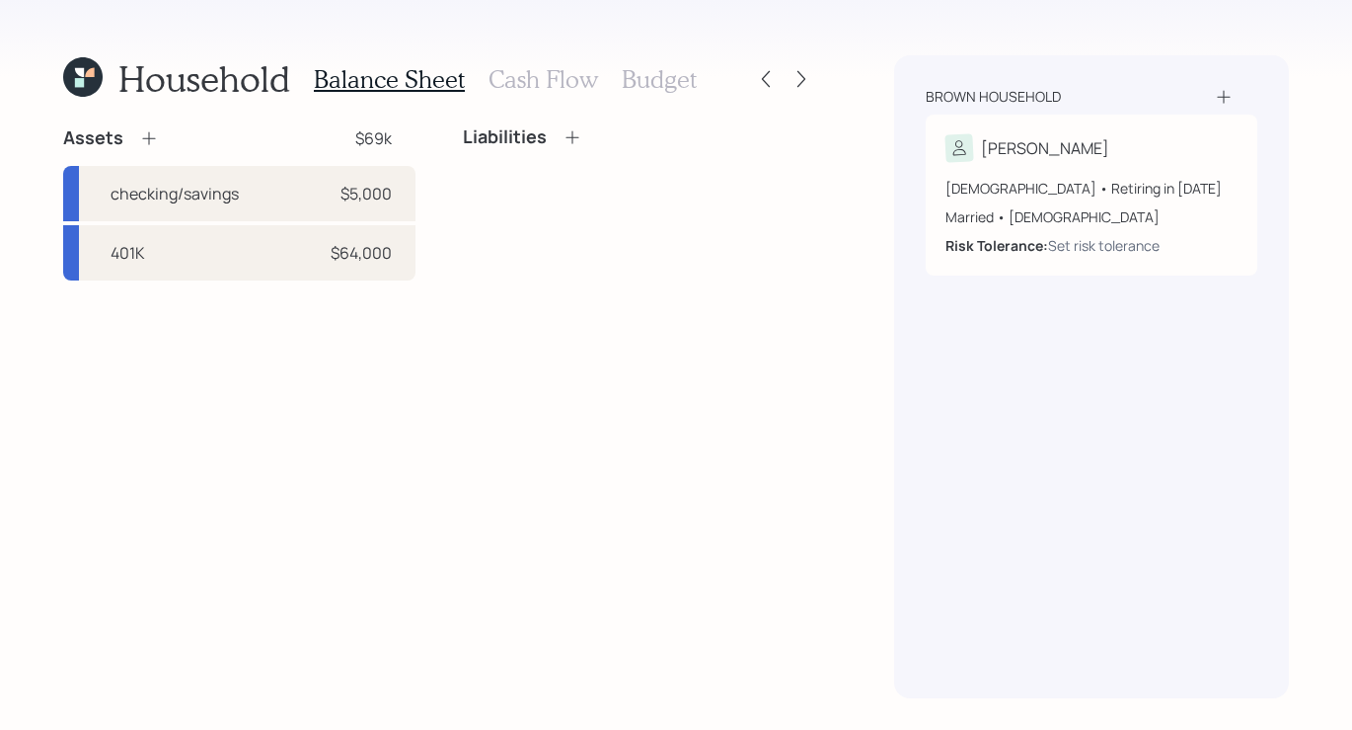
click at [143, 132] on icon at bounding box center [149, 138] width 20 height 20
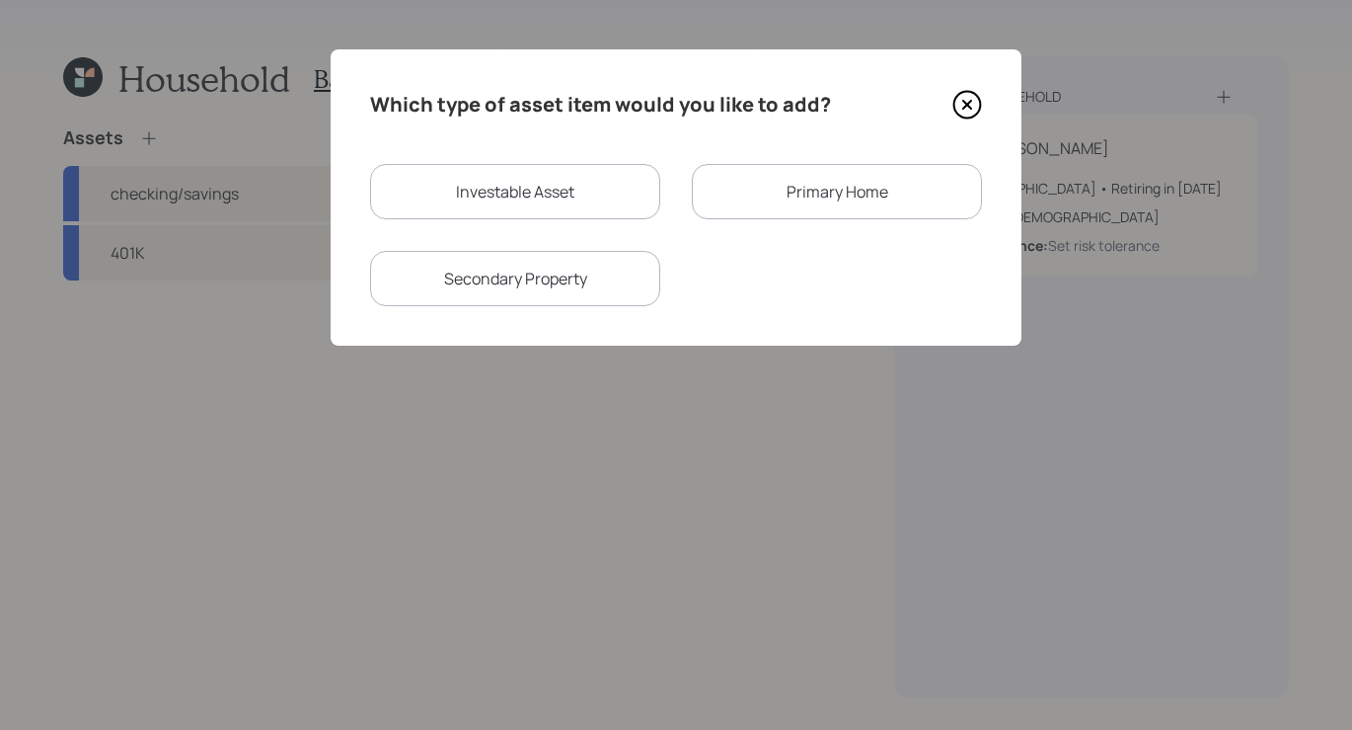
click at [431, 216] on div "Investable Asset" at bounding box center [515, 191] width 290 height 55
select select "taxable"
select select "balanced"
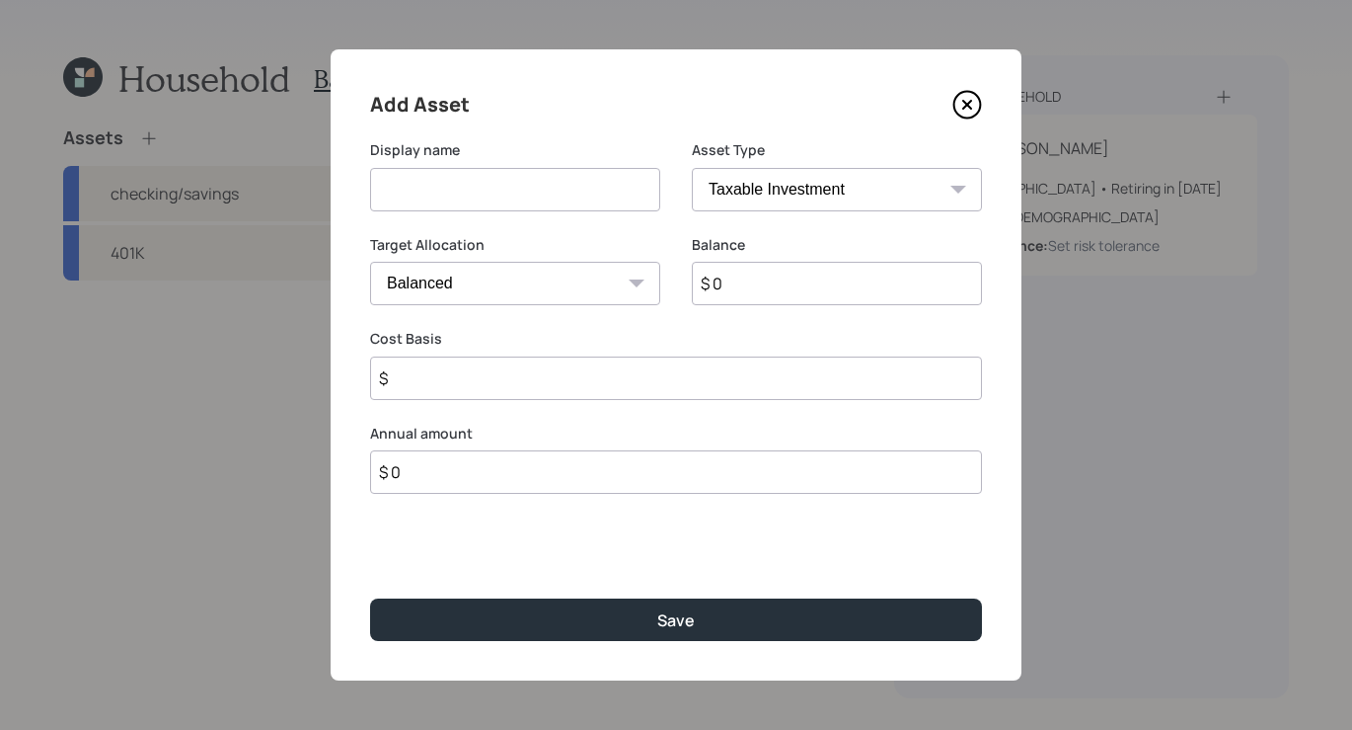
click at [457, 196] on input at bounding box center [515, 189] width 290 height 43
type input "Inheritance"
click at [804, 181] on select "SEP [PERSON_NAME] IRA 401(k) [PERSON_NAME] 401(k) 403(b) [PERSON_NAME] 403(b) 4…" at bounding box center [837, 189] width 290 height 43
select select "cash"
click at [692, 168] on select "SEP [PERSON_NAME] IRA 401(k) [PERSON_NAME] 401(k) 403(b) [PERSON_NAME] 403(b) 4…" at bounding box center [837, 189] width 290 height 43
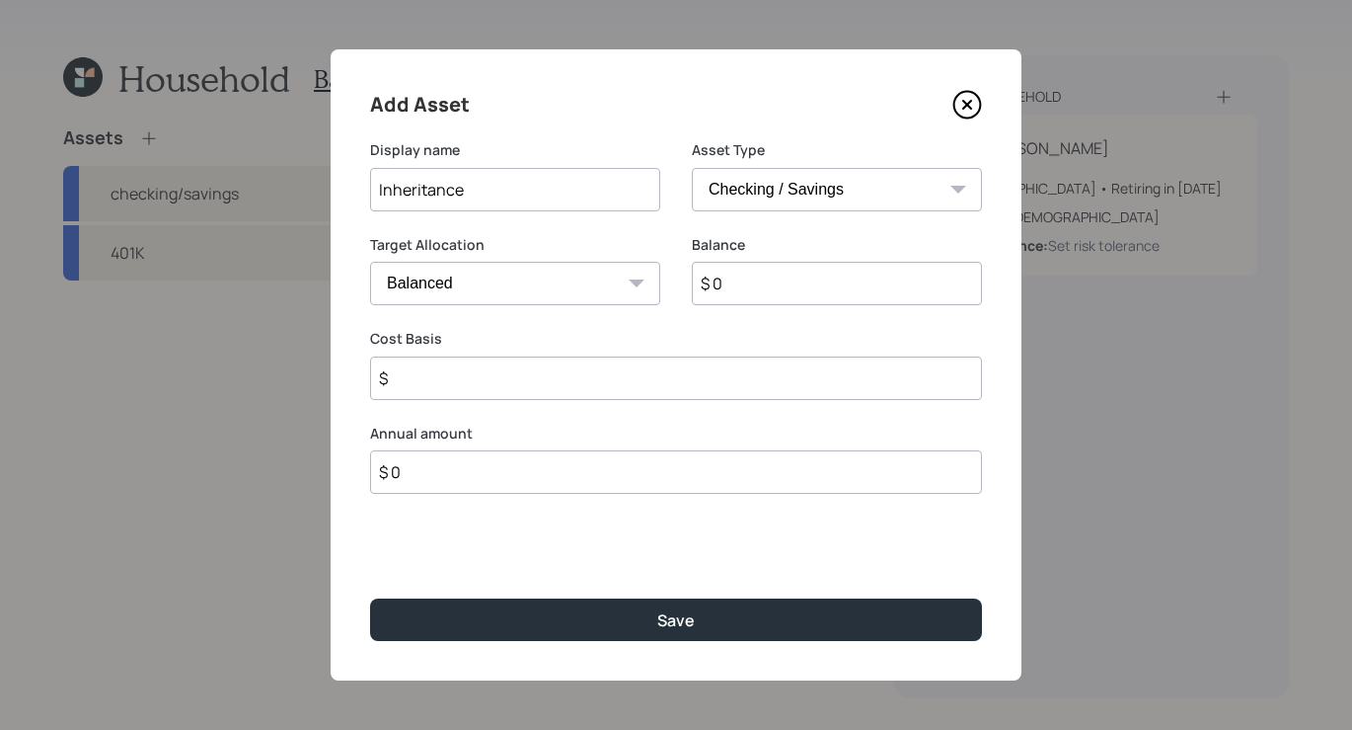
type input "$"
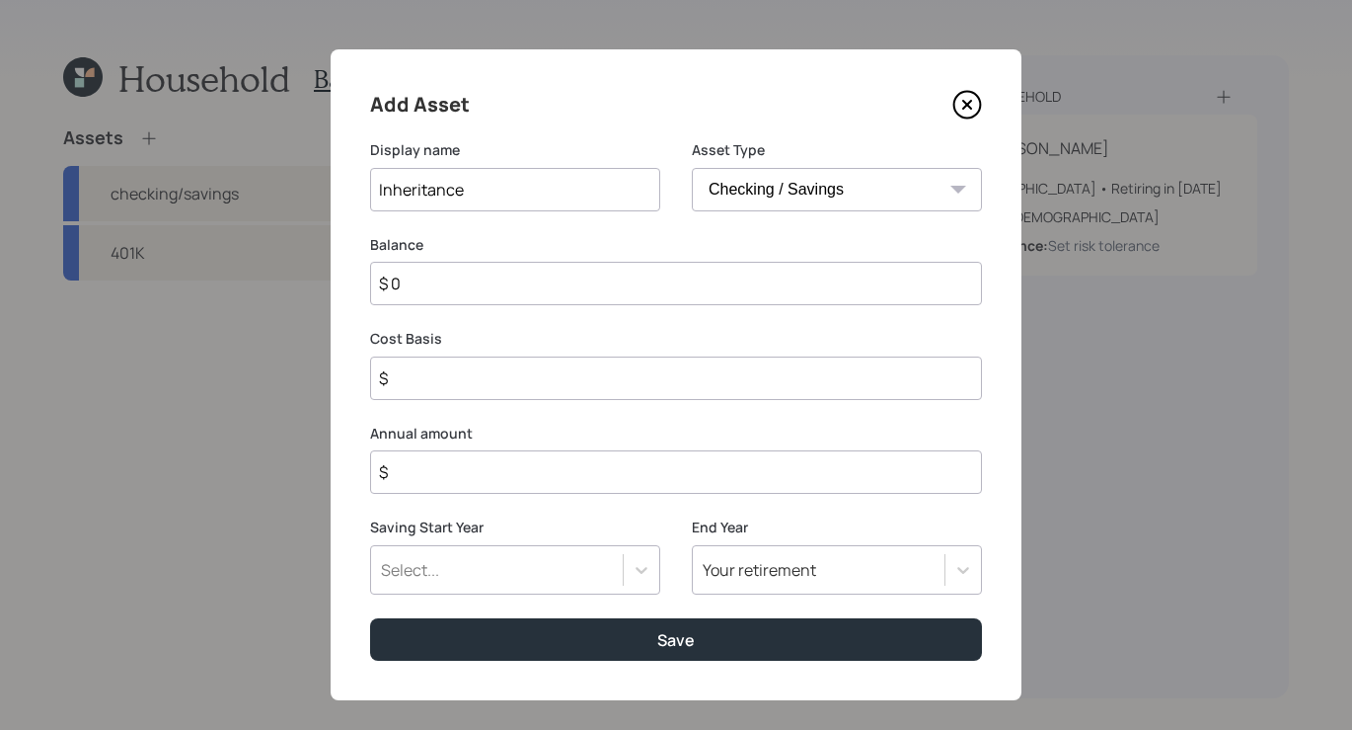
click at [766, 284] on input "$ 0" at bounding box center [676, 283] width 612 height 43
type input "$"
type input "$ 5"
type input "$ 50"
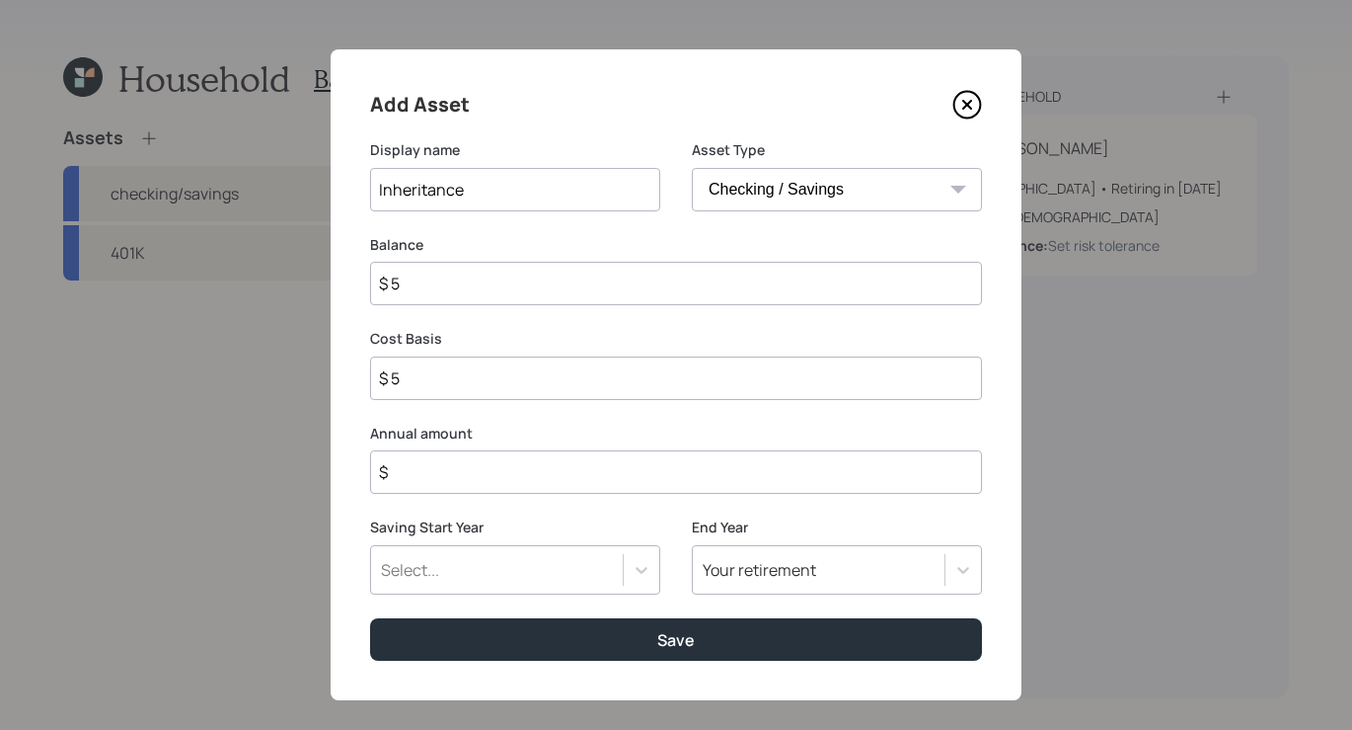
type input "$ 50"
type input "$ 500"
type input "$ 5,000"
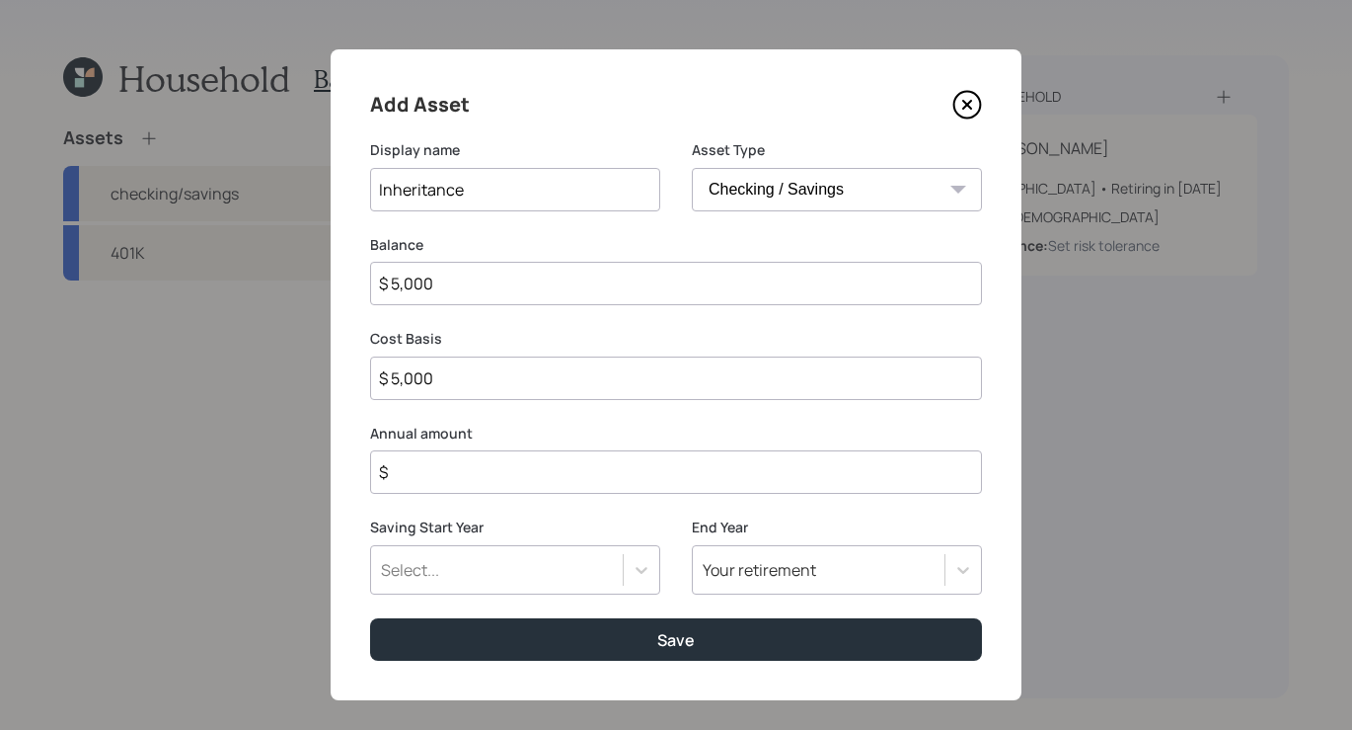
type input "$ 50,000"
click at [767, 468] on input "$" at bounding box center [676, 471] width 612 height 43
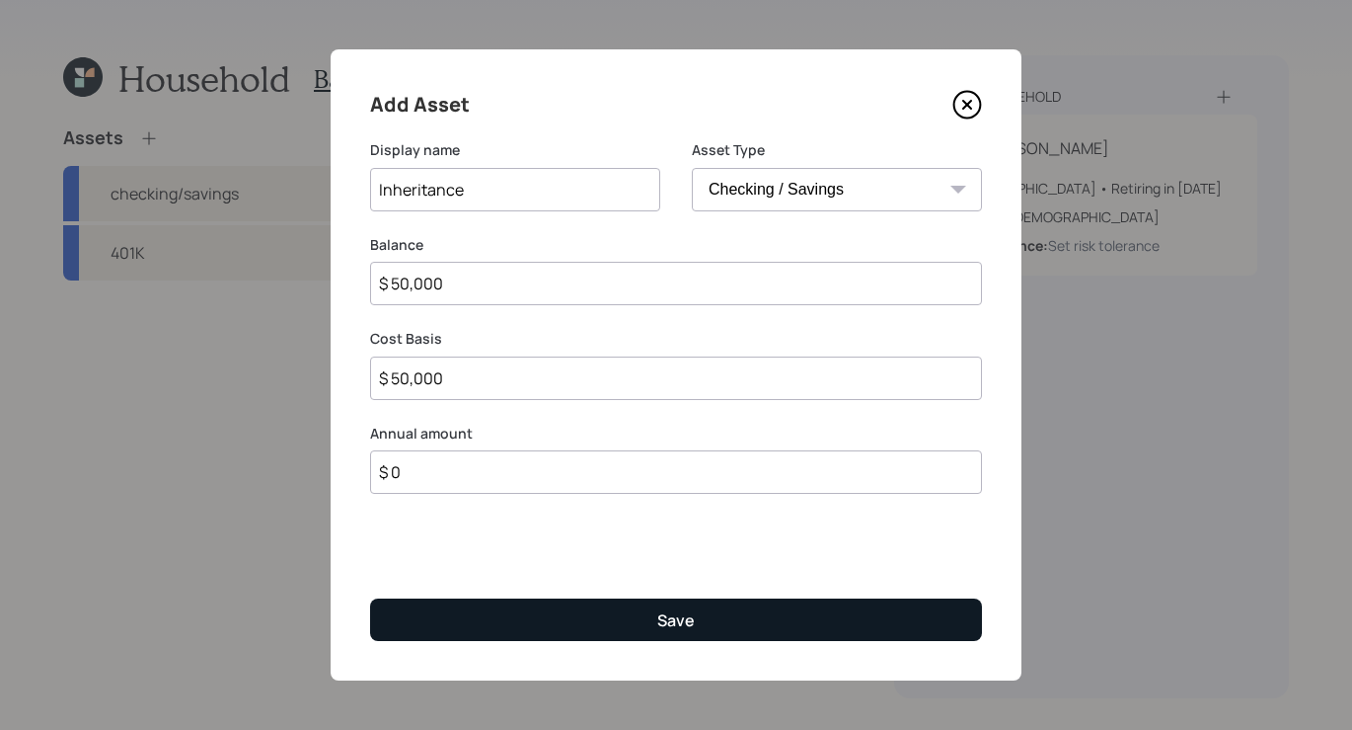
type input "$ 0"
click at [707, 627] on button "Save" at bounding box center [676, 619] width 612 height 42
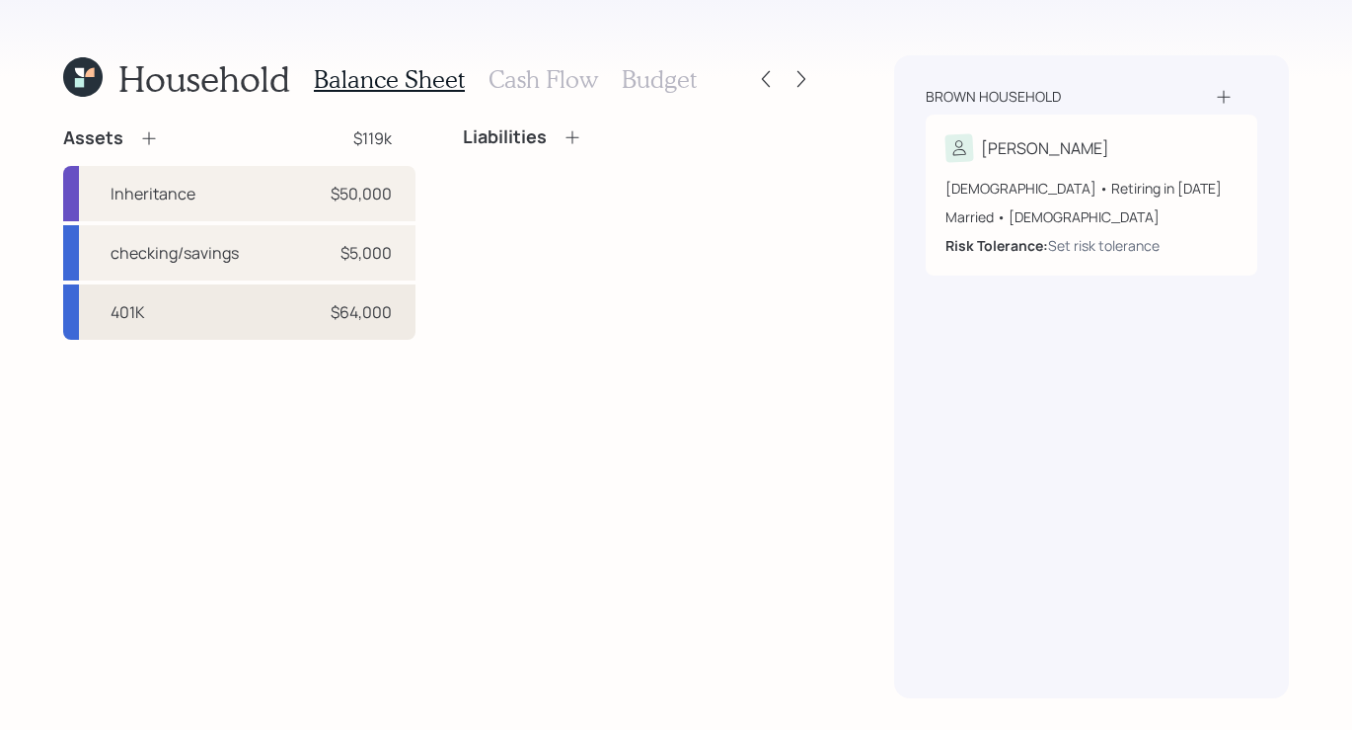
click at [133, 309] on div "401K" at bounding box center [128, 312] width 35 height 24
select select "company_sponsored"
select select "balanced"
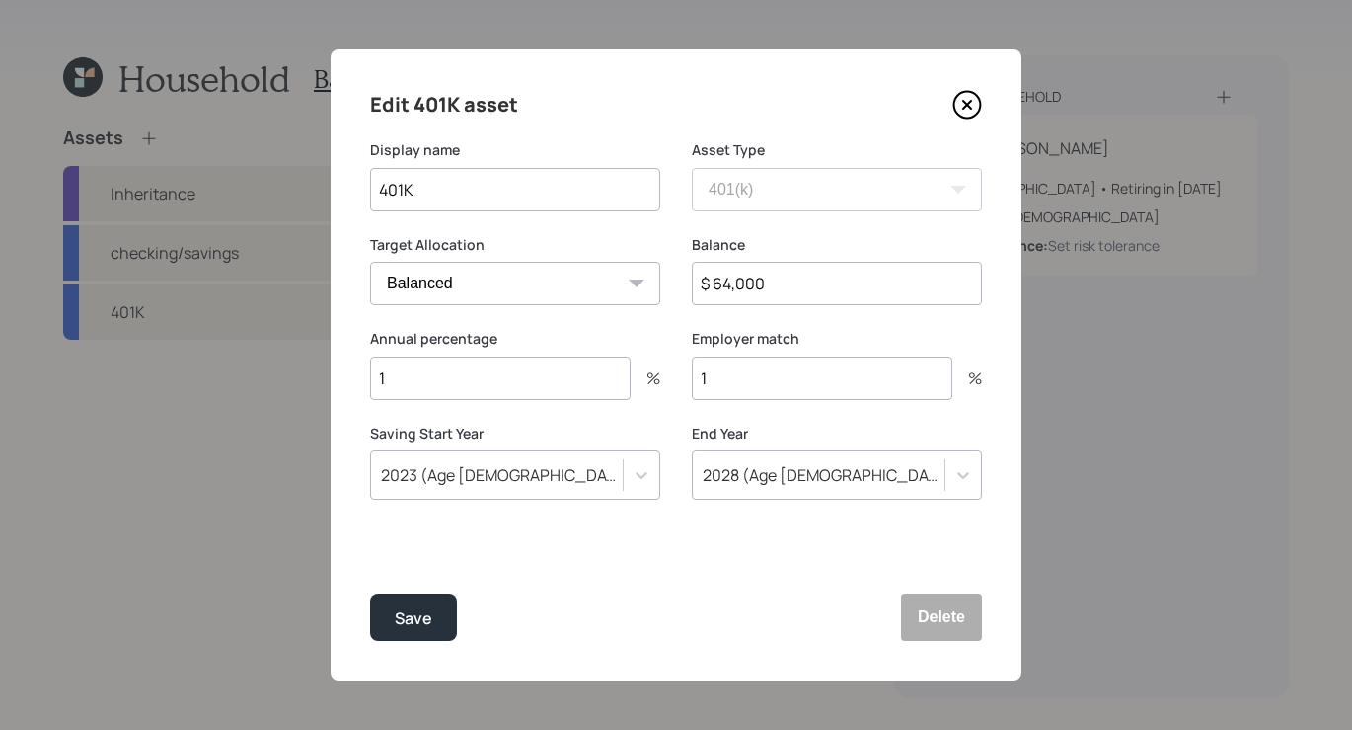
click at [384, 190] on input "401K" at bounding box center [515, 189] width 290 height 43
type input "Current 401K"
click at [418, 629] on div "Save" at bounding box center [414, 618] width 38 height 27
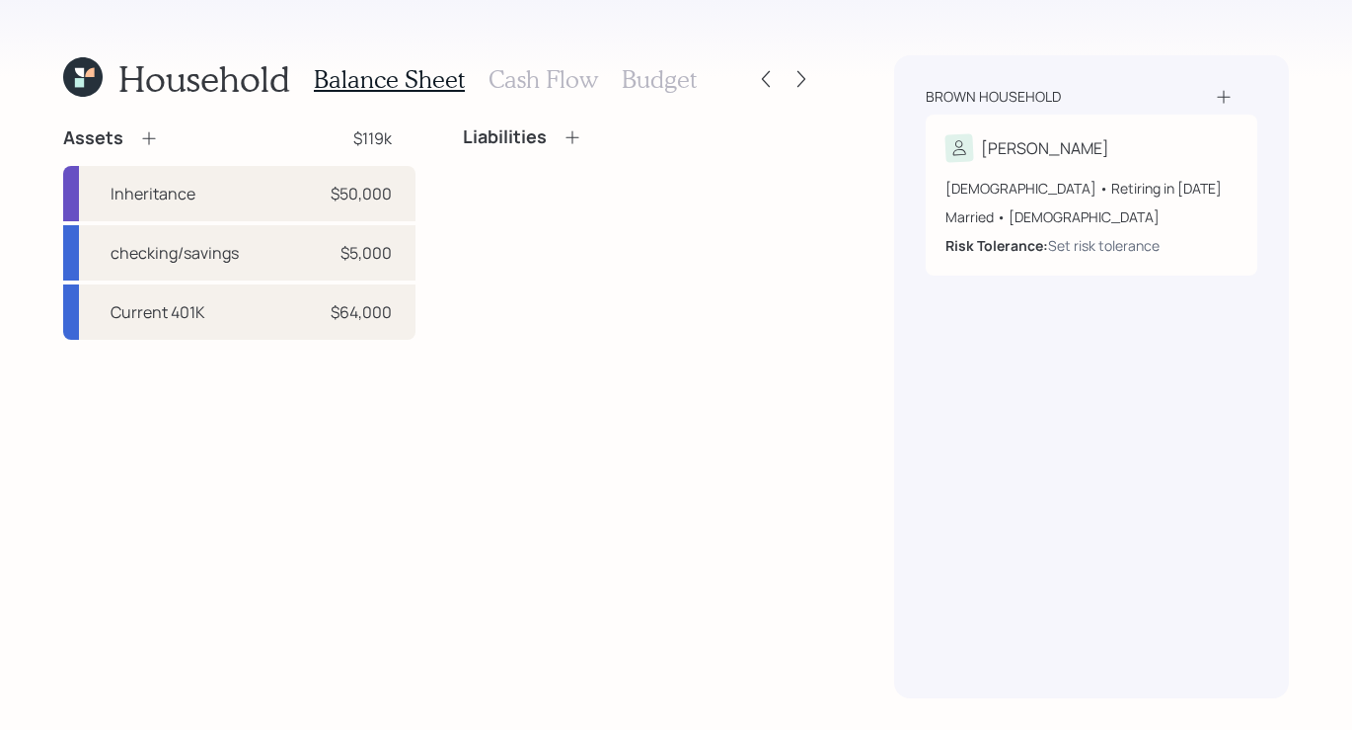
click at [147, 136] on icon at bounding box center [148, 138] width 13 height 13
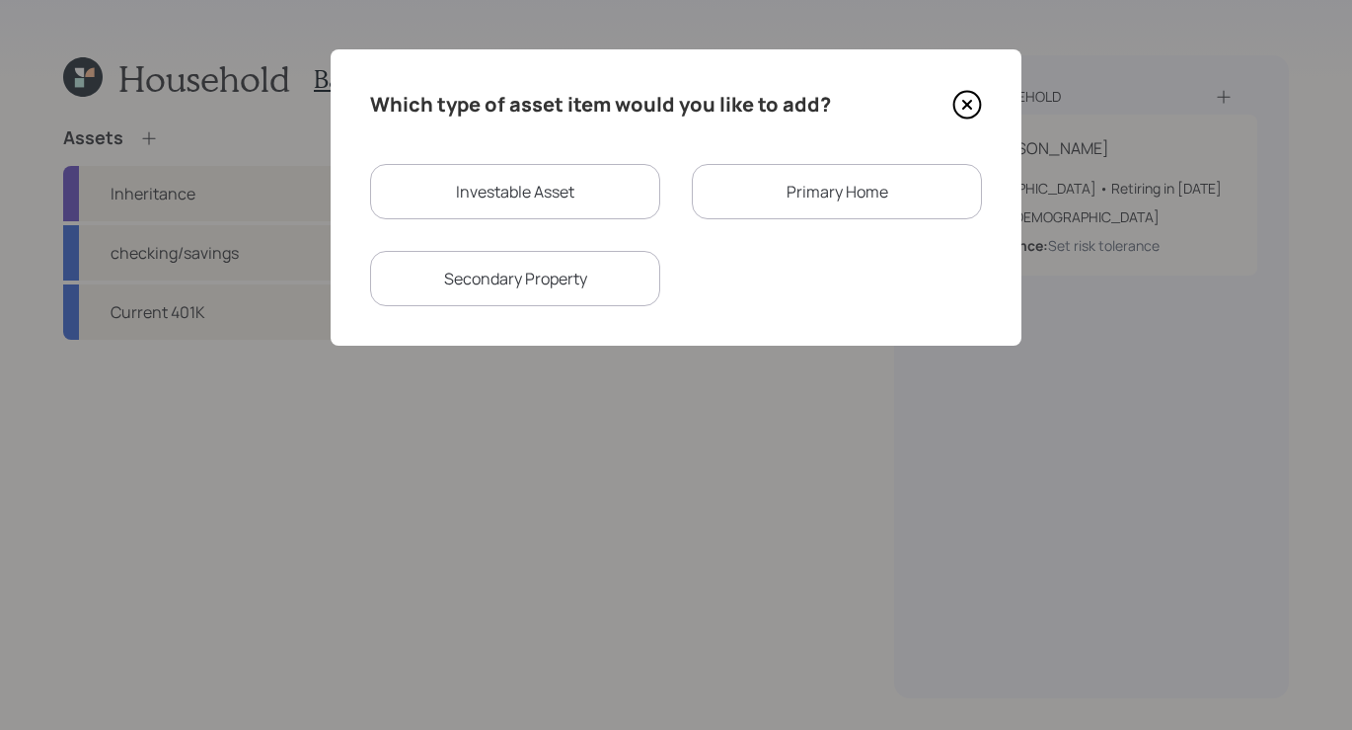
click at [820, 179] on div "Primary Home" at bounding box center [837, 191] width 290 height 55
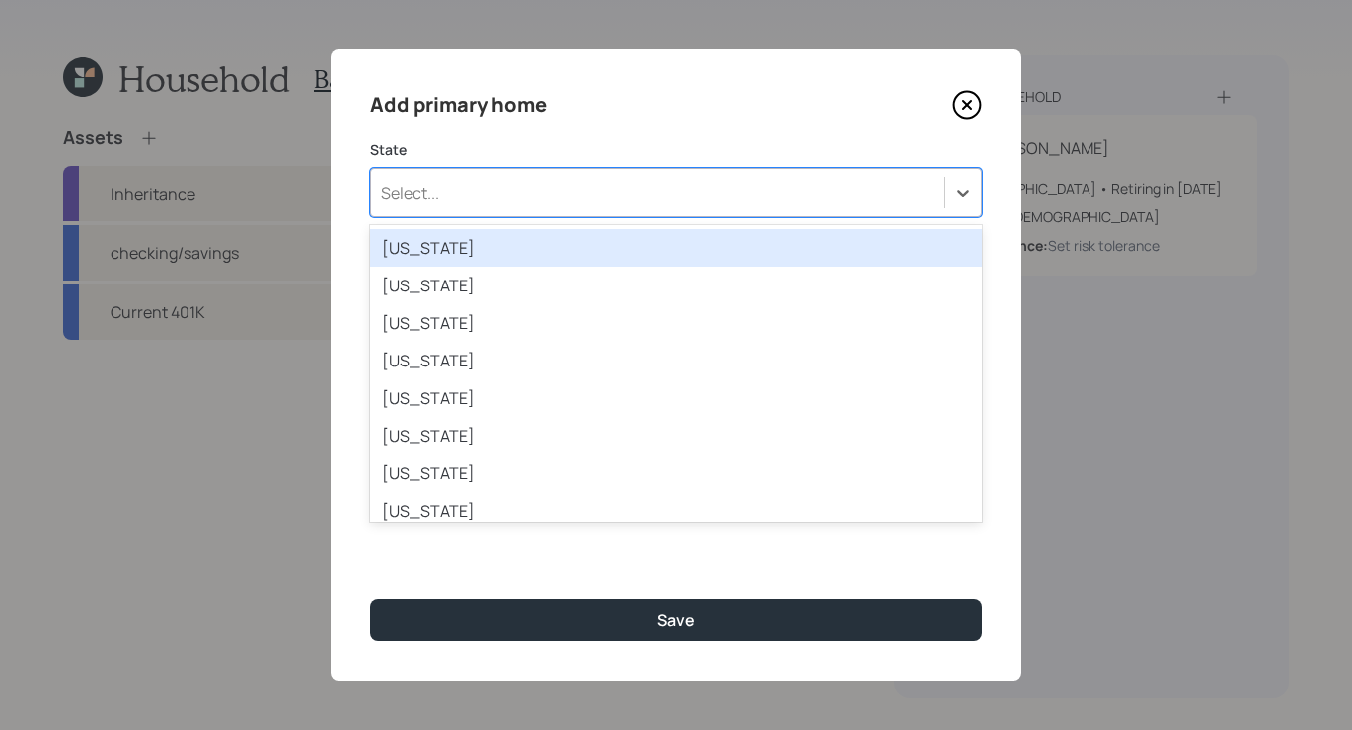
click at [806, 200] on div "Select..." at bounding box center [658, 193] width 574 height 34
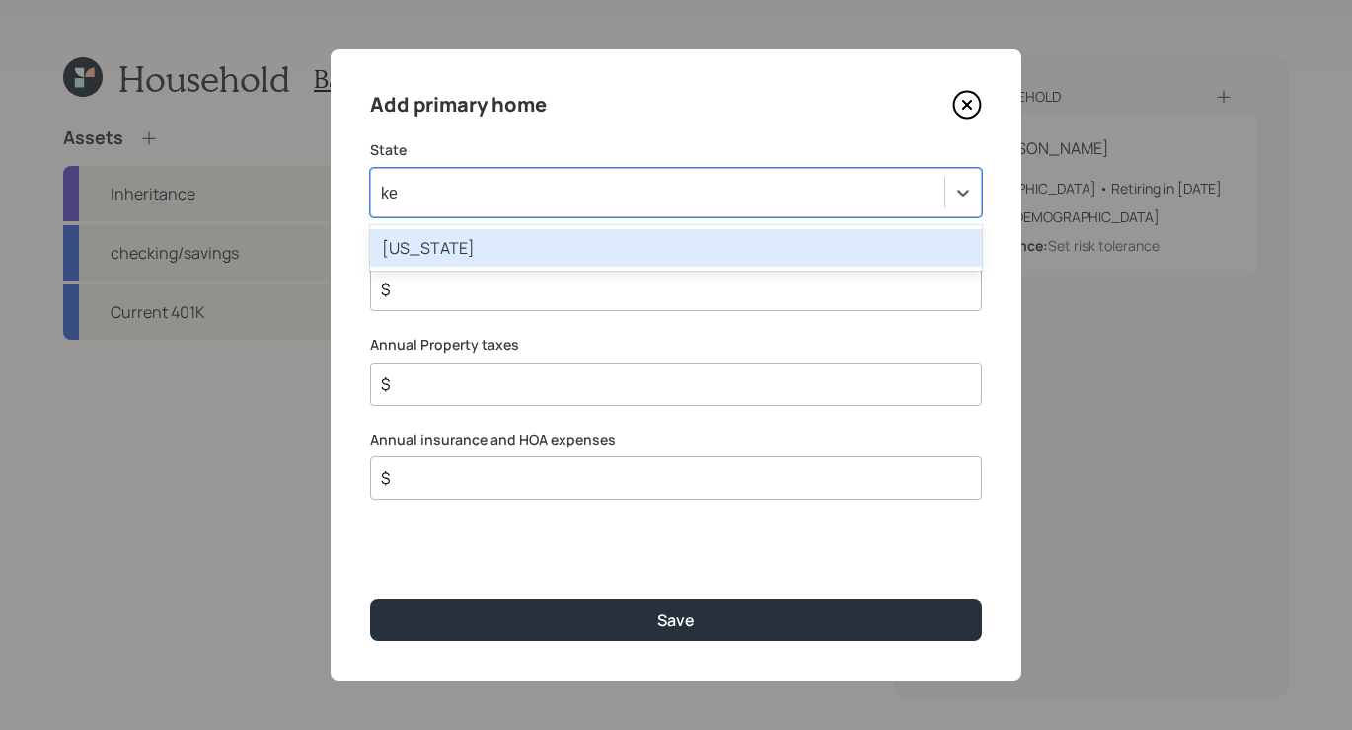
type input "[PERSON_NAME]"
click at [744, 253] on div "[US_STATE]" at bounding box center [676, 248] width 612 height 38
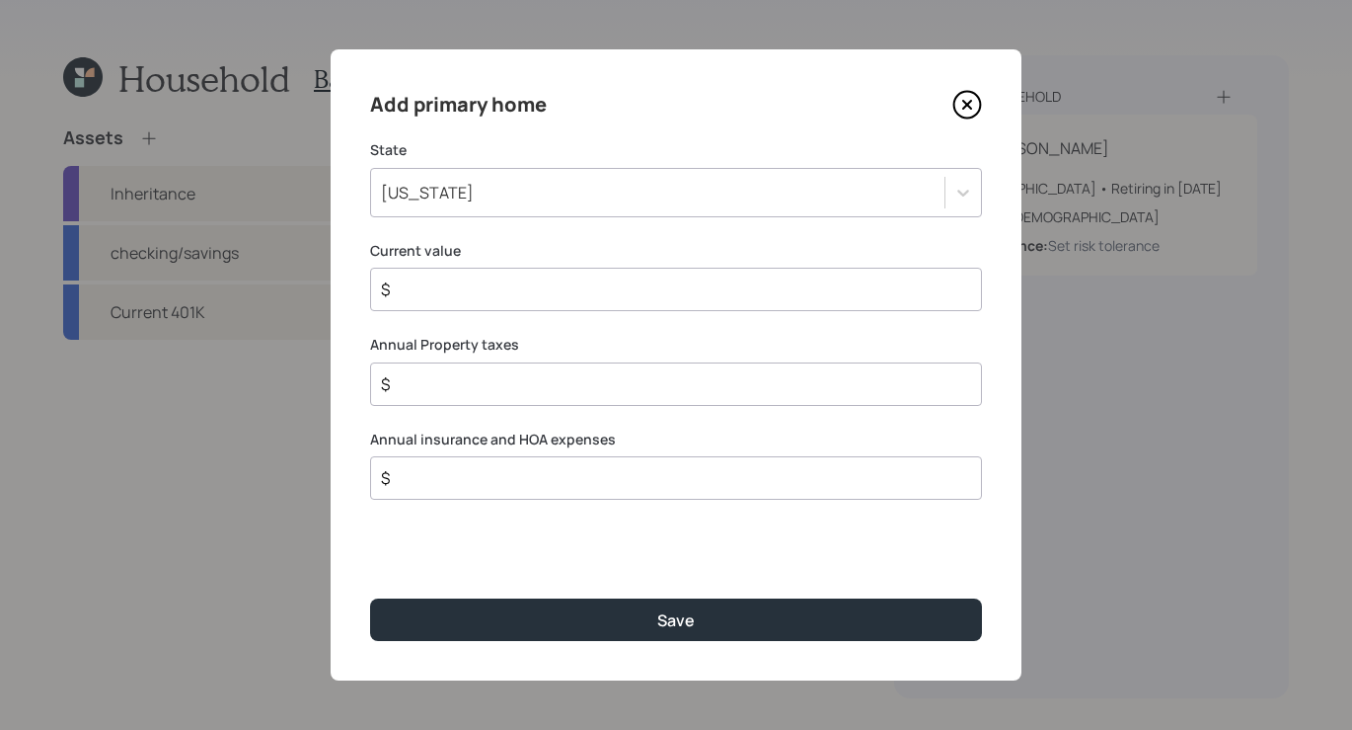
click at [429, 294] on input "$" at bounding box center [668, 289] width 578 height 24
type input "$ 290,000"
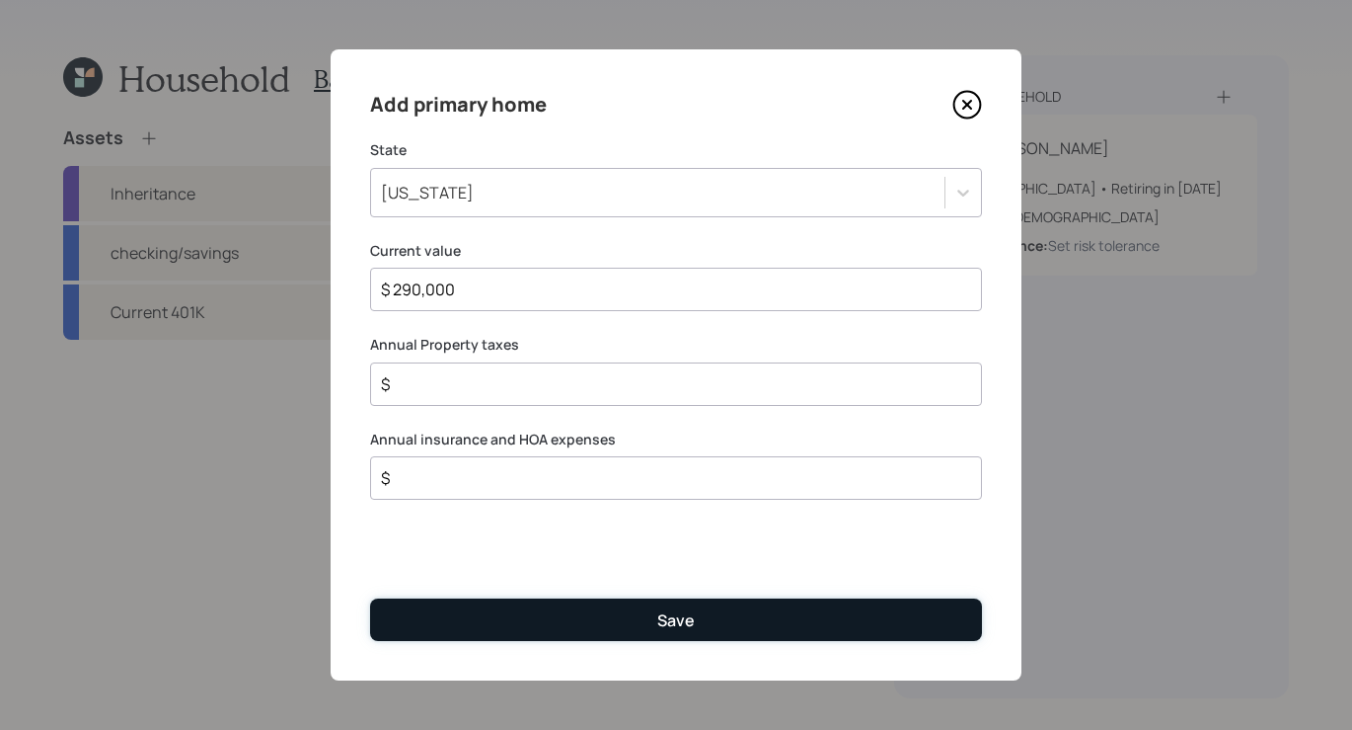
click at [593, 601] on button "Save" at bounding box center [676, 619] width 612 height 42
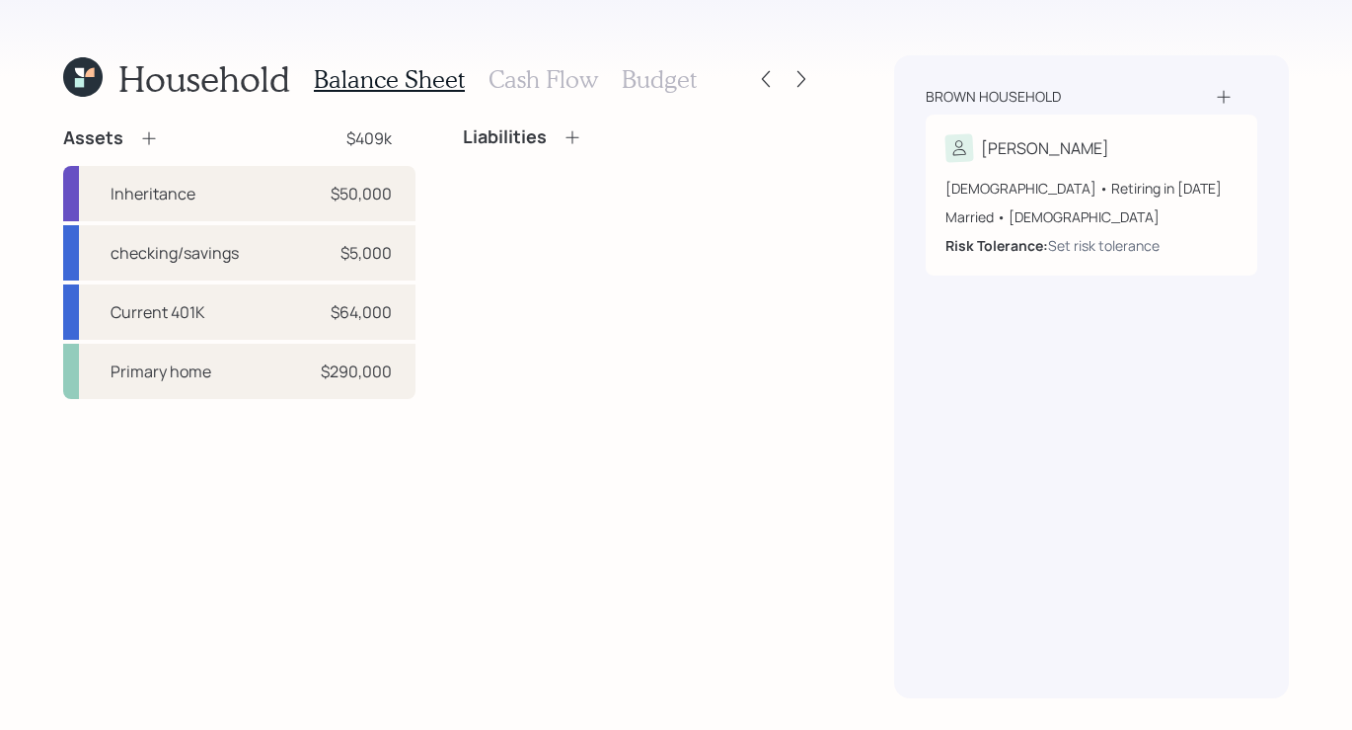
click at [520, 67] on h3 "Cash Flow" at bounding box center [544, 79] width 110 height 29
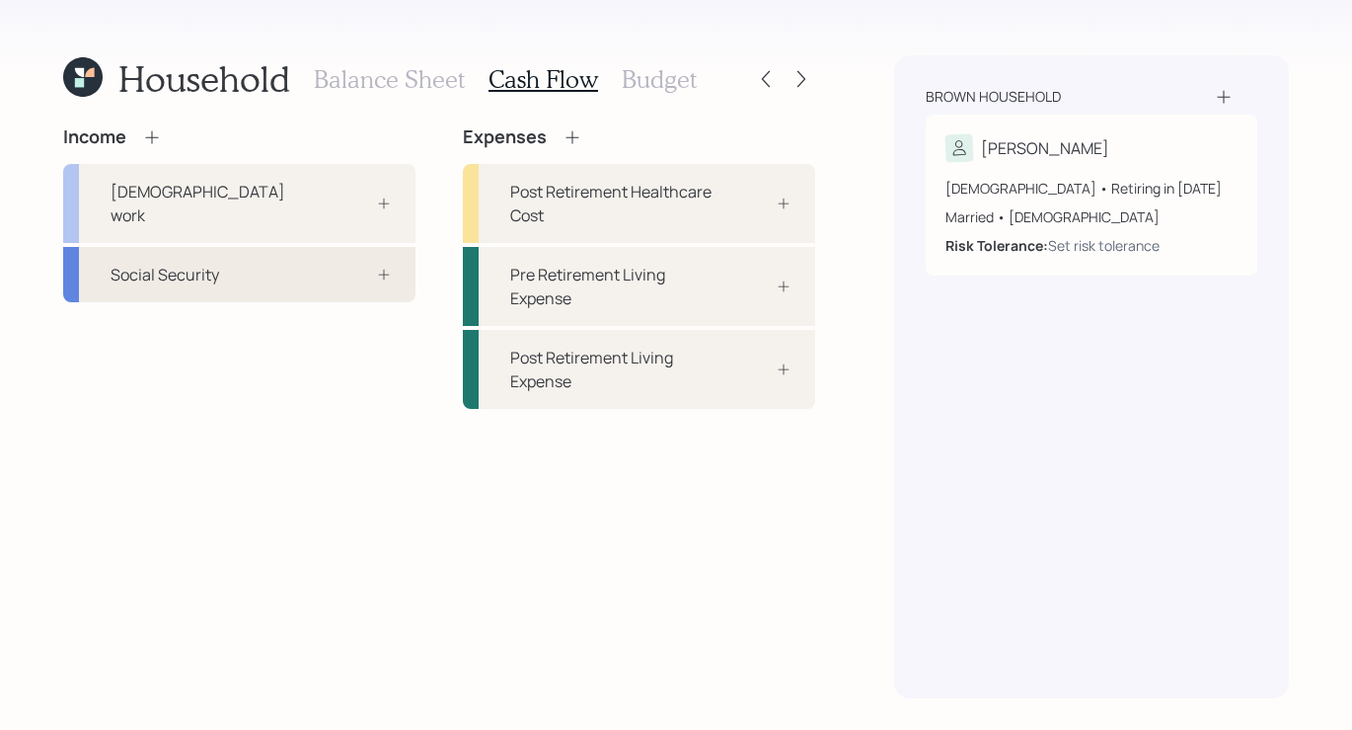
click at [216, 263] on div "Social Security" at bounding box center [165, 275] width 109 height 24
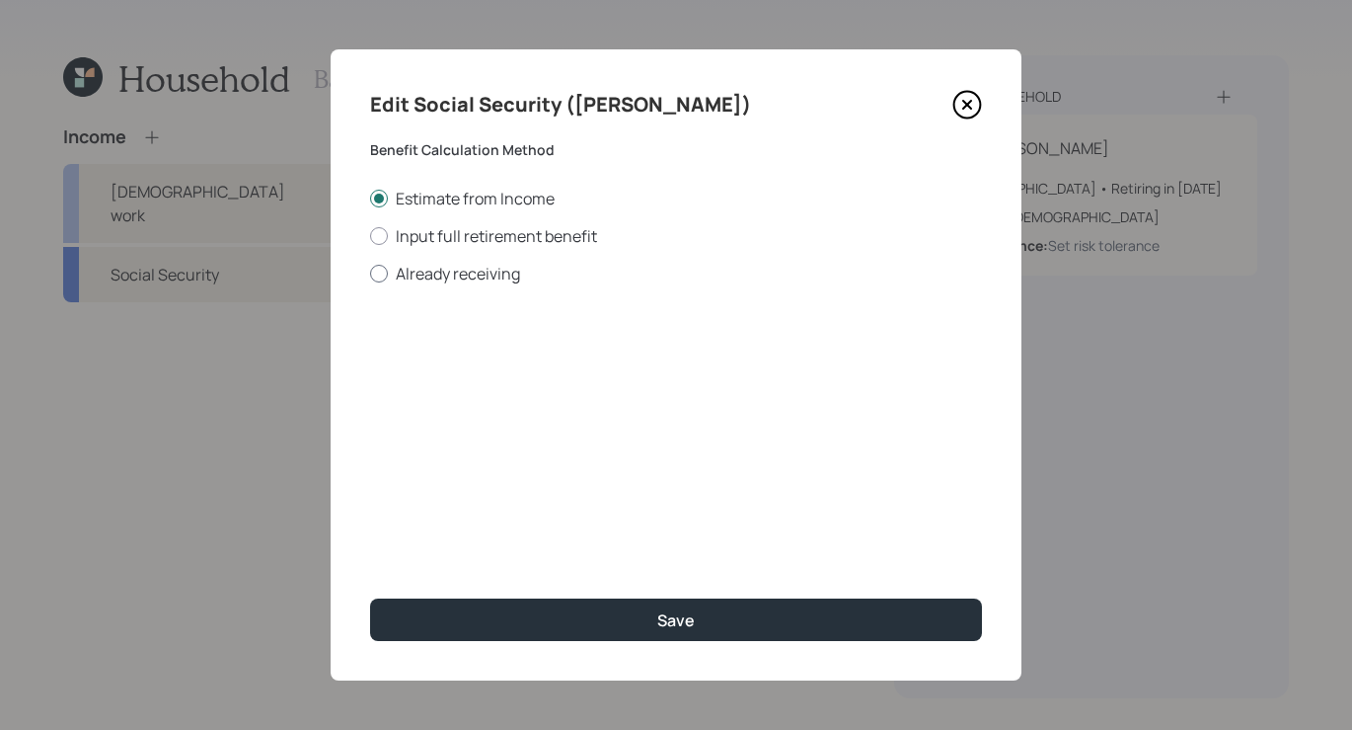
click at [381, 277] on div at bounding box center [379, 274] width 18 height 18
click at [370, 273] on input "Already receiving" at bounding box center [369, 272] width 1 height 1
radio input "true"
click at [422, 346] on input "$" at bounding box center [676, 356] width 612 height 43
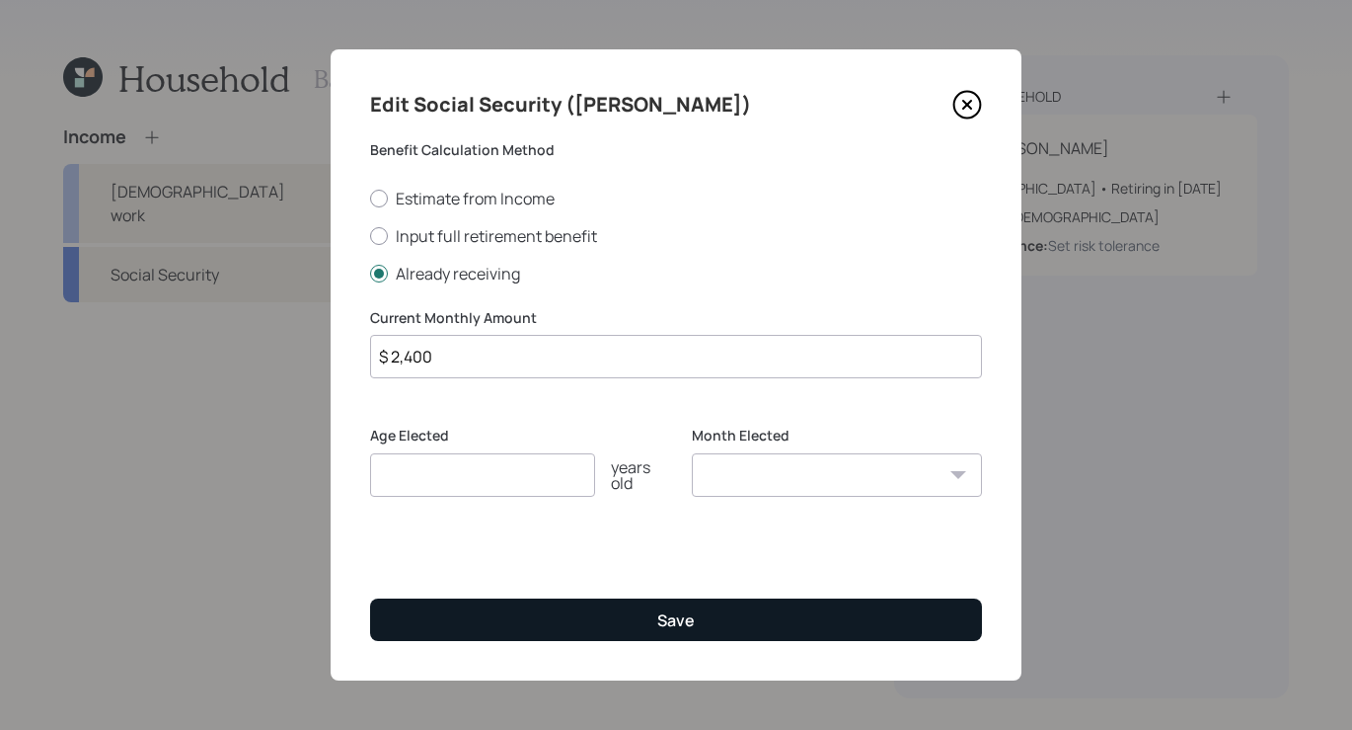
type input "$ 2,400"
click at [633, 621] on button "Save" at bounding box center [676, 619] width 612 height 42
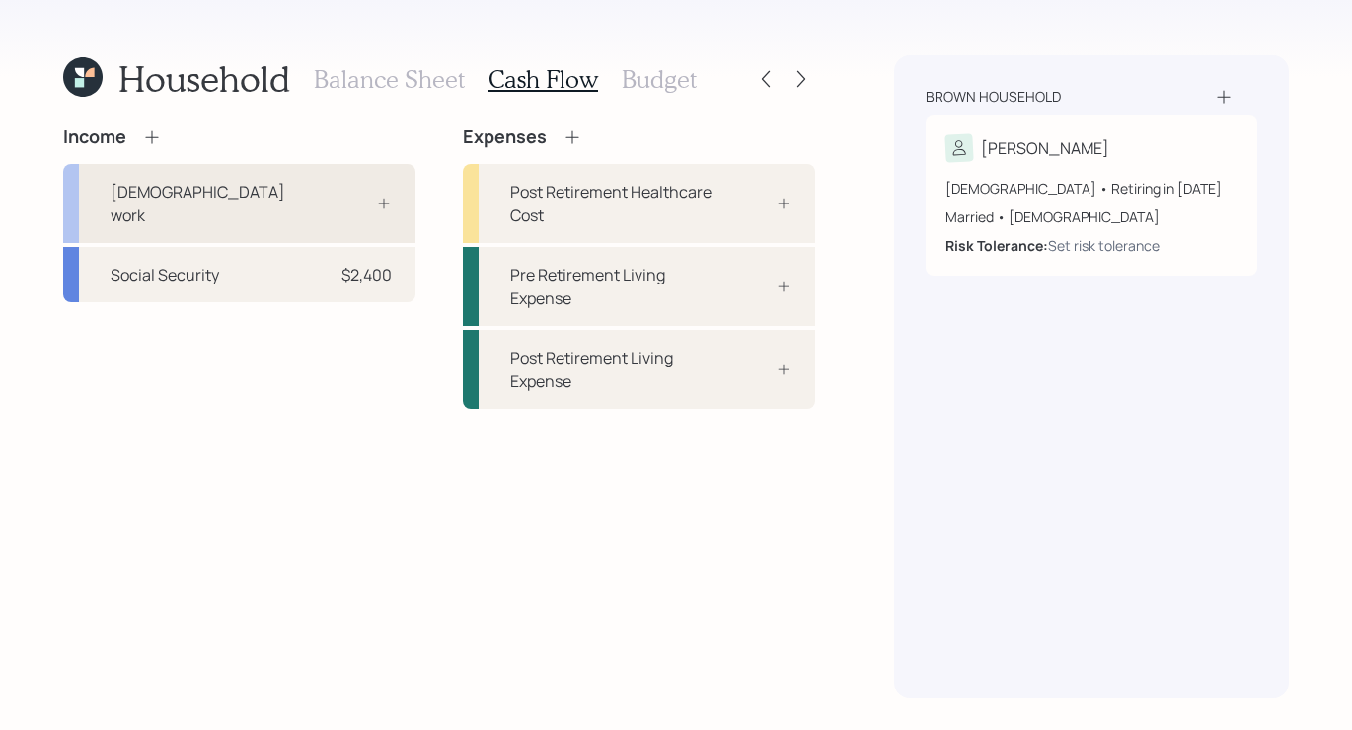
click at [176, 182] on div "[DEMOGRAPHIC_DATA] work" at bounding box center [214, 203] width 206 height 47
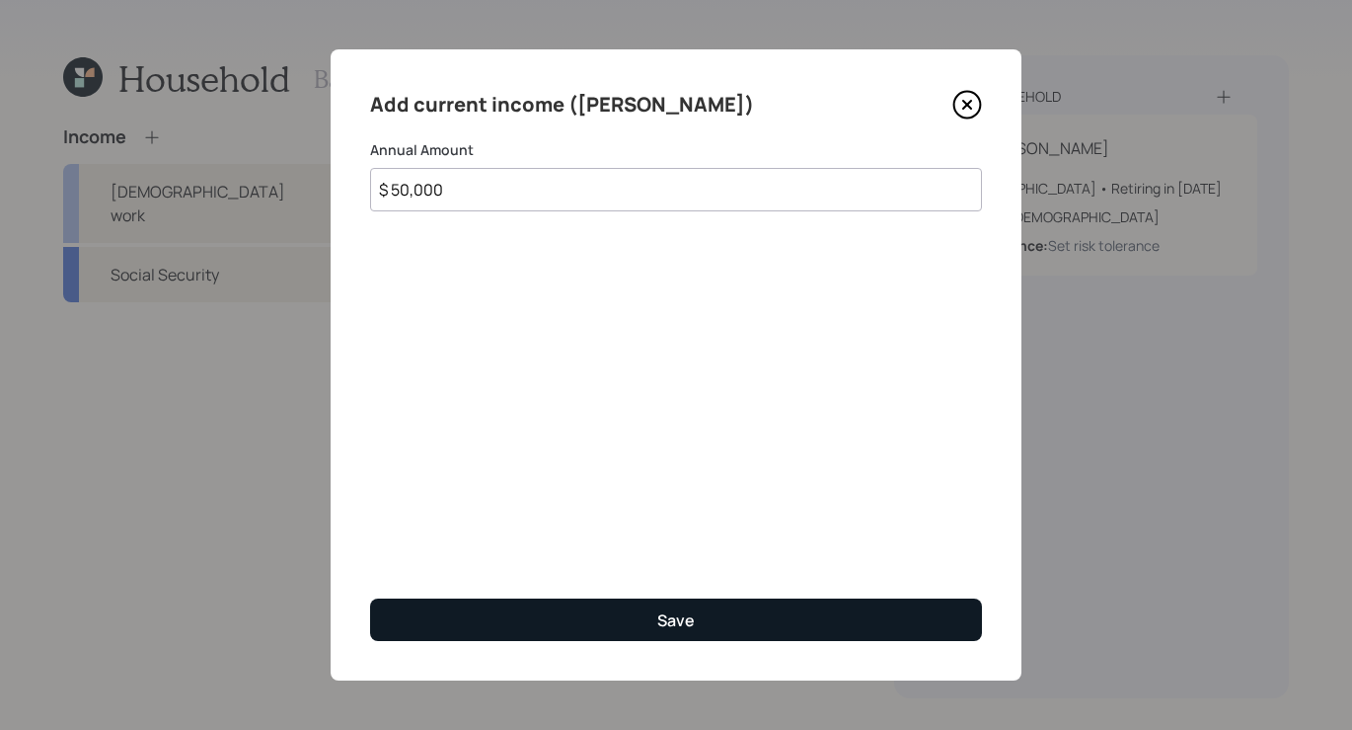
type input "$ 50,000"
click at [607, 640] on button "Save" at bounding box center [676, 619] width 612 height 42
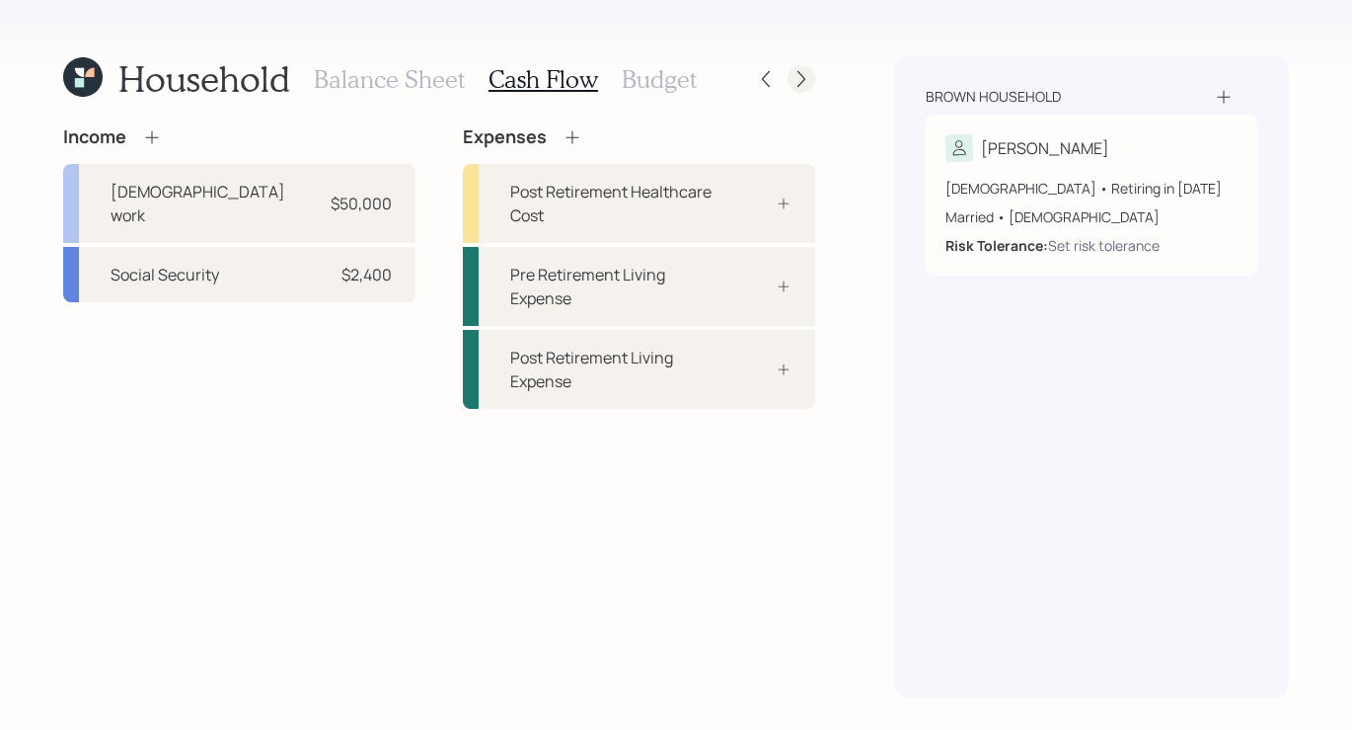
click at [800, 82] on icon at bounding box center [802, 79] width 20 height 20
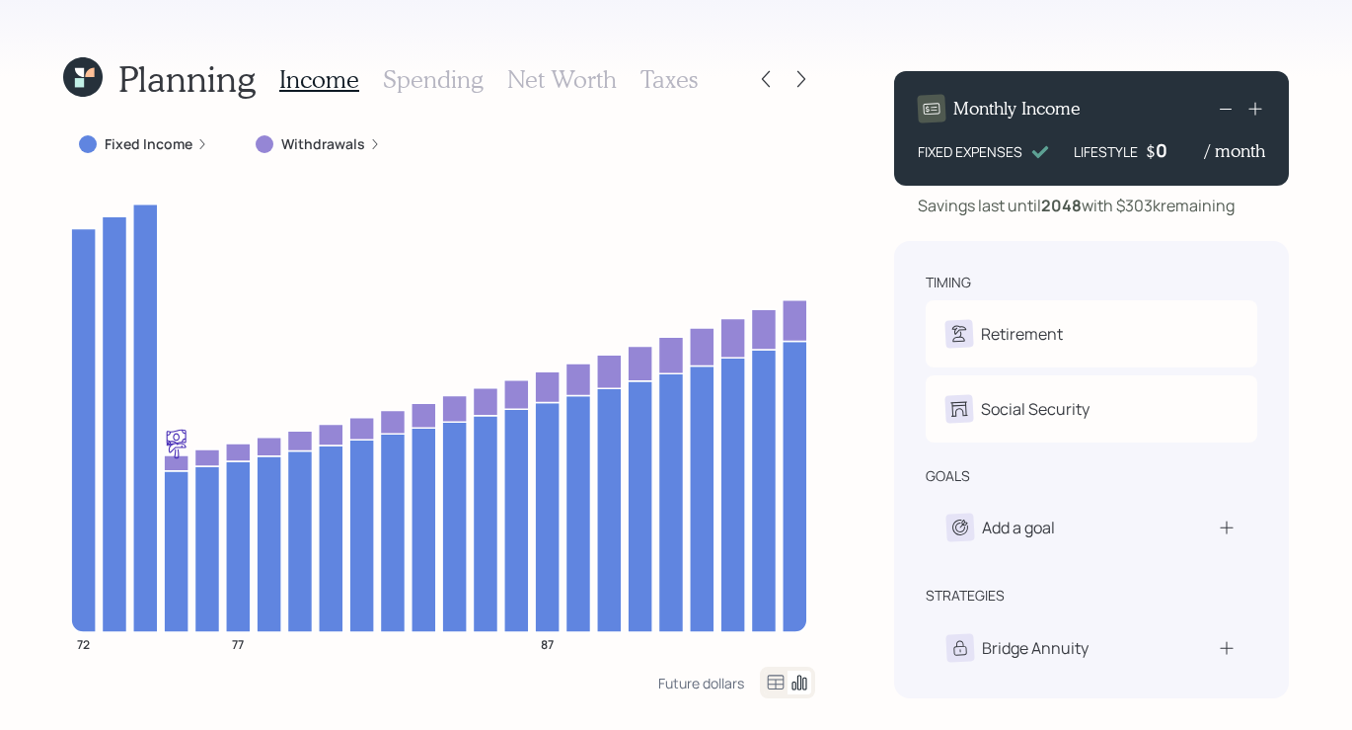
click at [658, 77] on h3 "Taxes" at bounding box center [669, 79] width 57 height 29
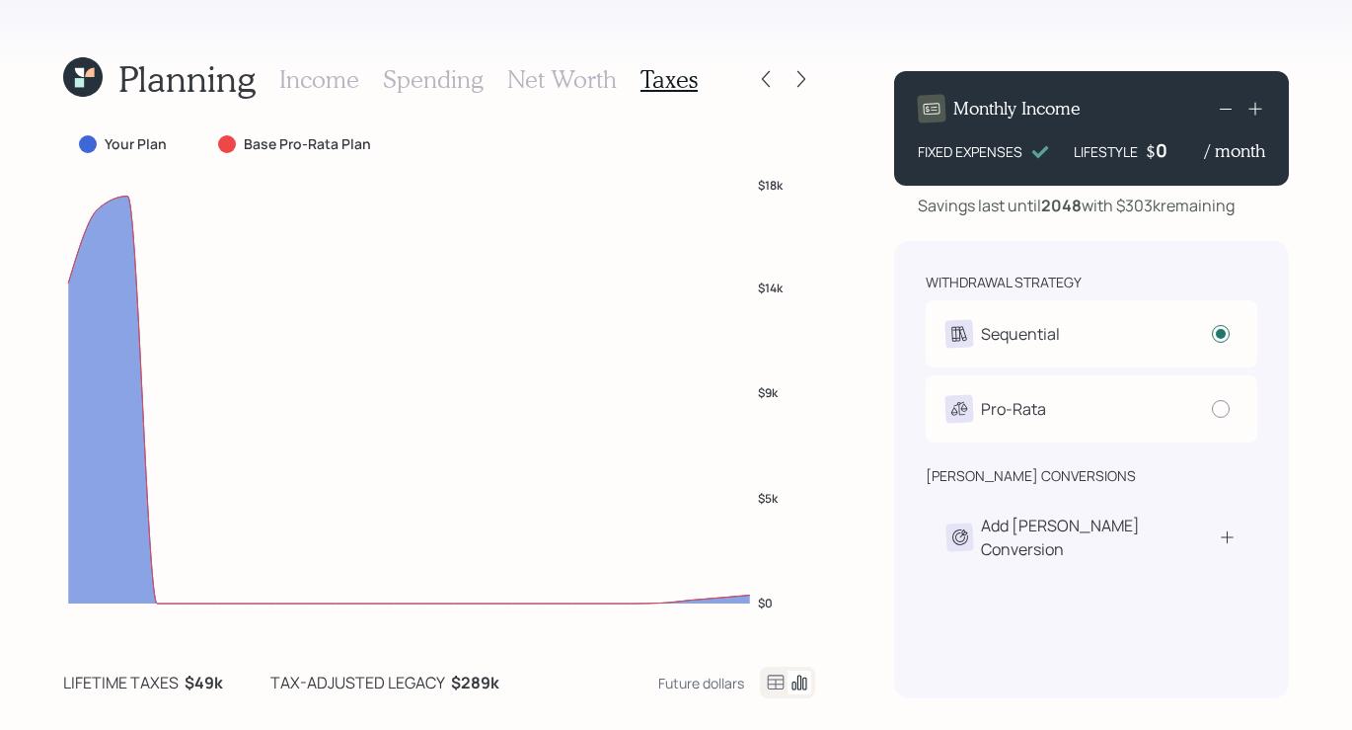
click at [308, 70] on h3 "Income" at bounding box center [319, 79] width 80 height 29
